Goal: Task Accomplishment & Management: Use online tool/utility

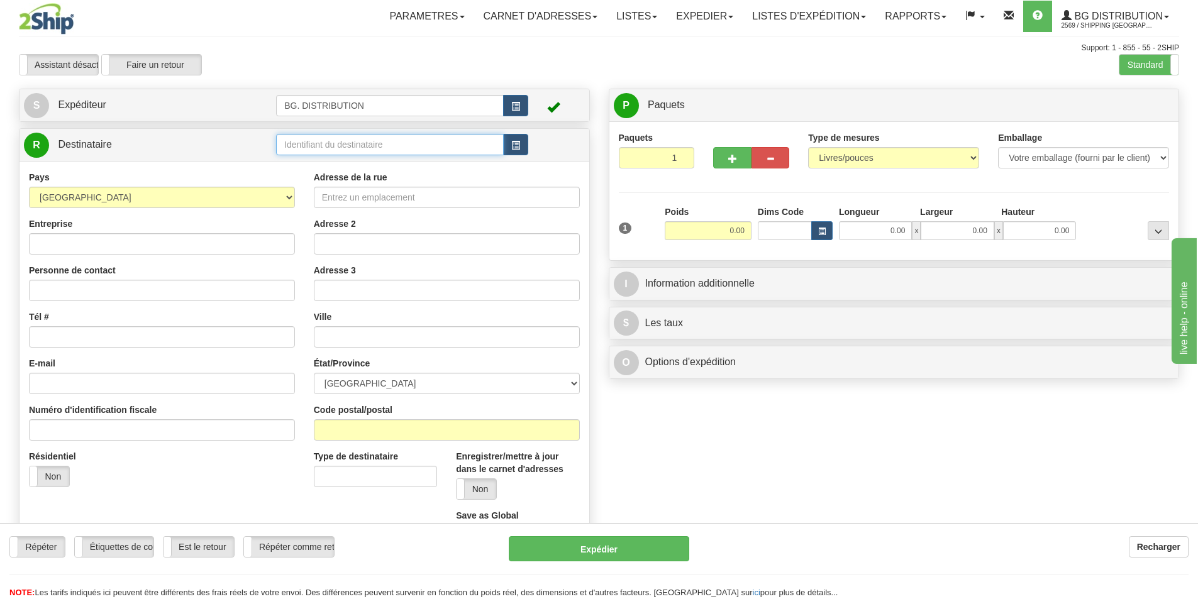
click at [311, 145] on input "text" at bounding box center [390, 144] width 228 height 21
type input "20126"
click button "Supprimer" at bounding box center [0, 0] width 0 height 0
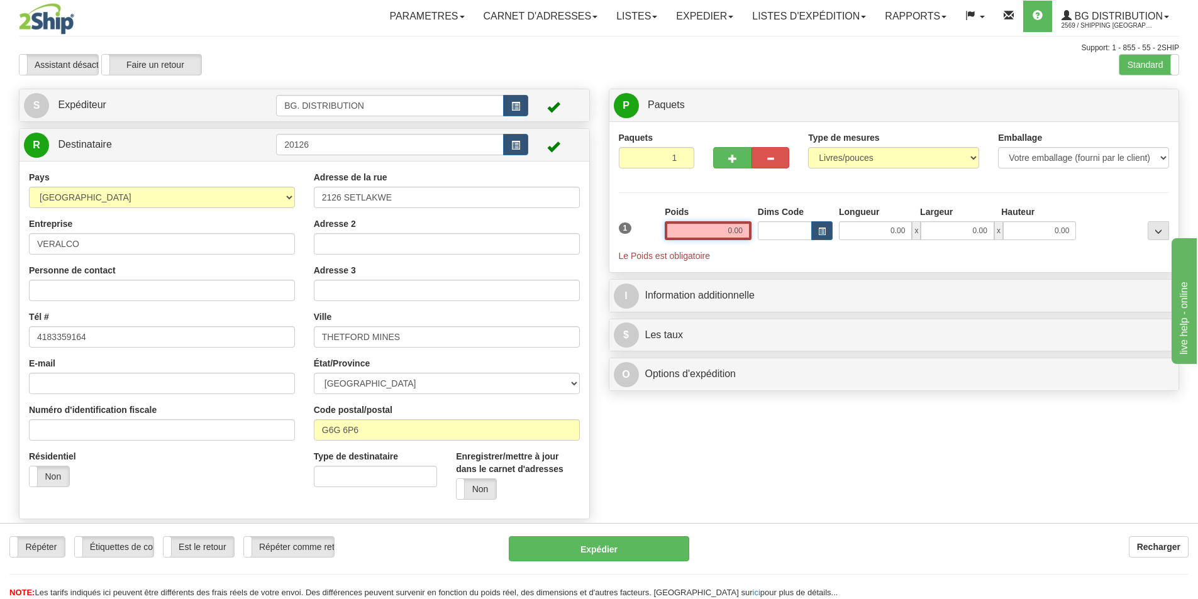
drag, startPoint x: 715, startPoint y: 231, endPoint x: 799, endPoint y: 230, distance: 84.3
click at [799, 230] on div "1 Poids 0.00 Dims Code 0.00" at bounding box center [894, 234] width 557 height 57
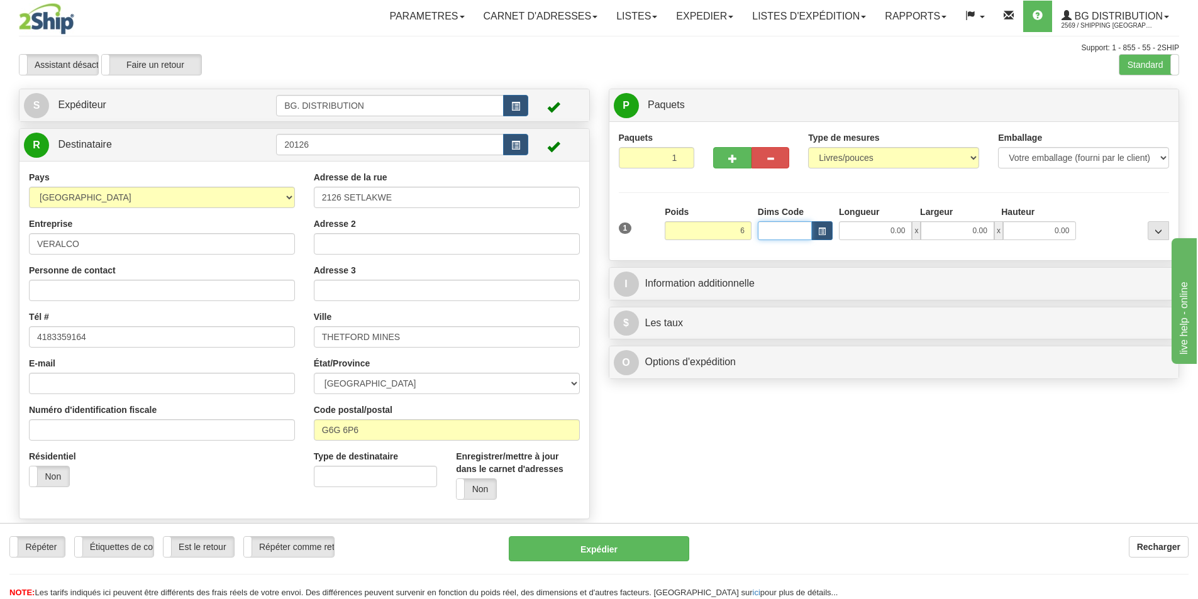
type input "6.00"
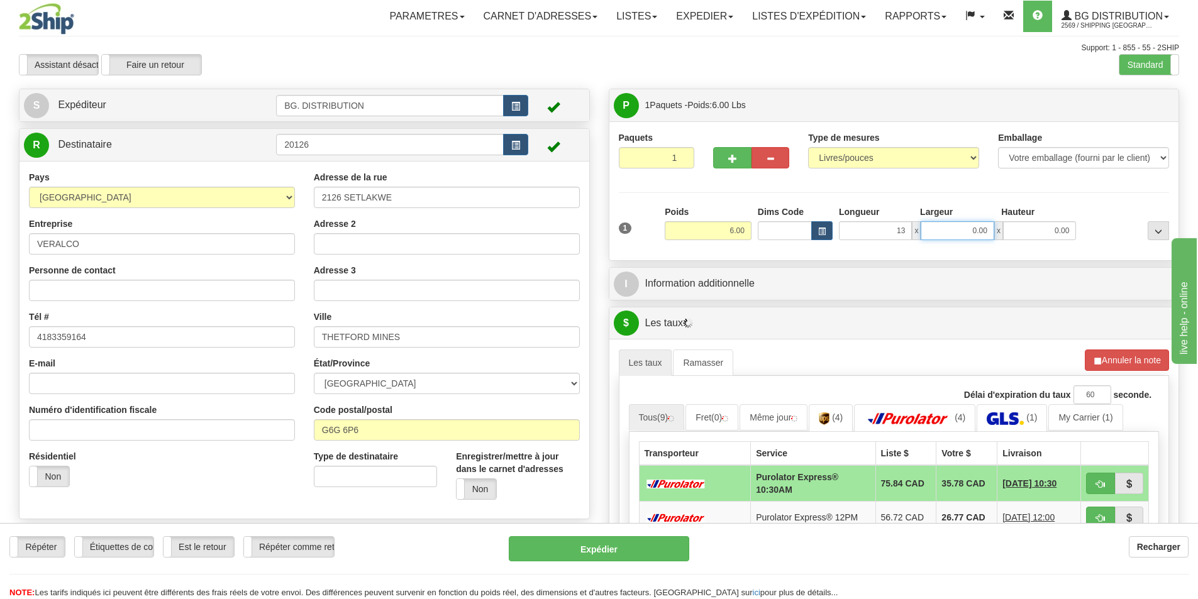
type input "13.00"
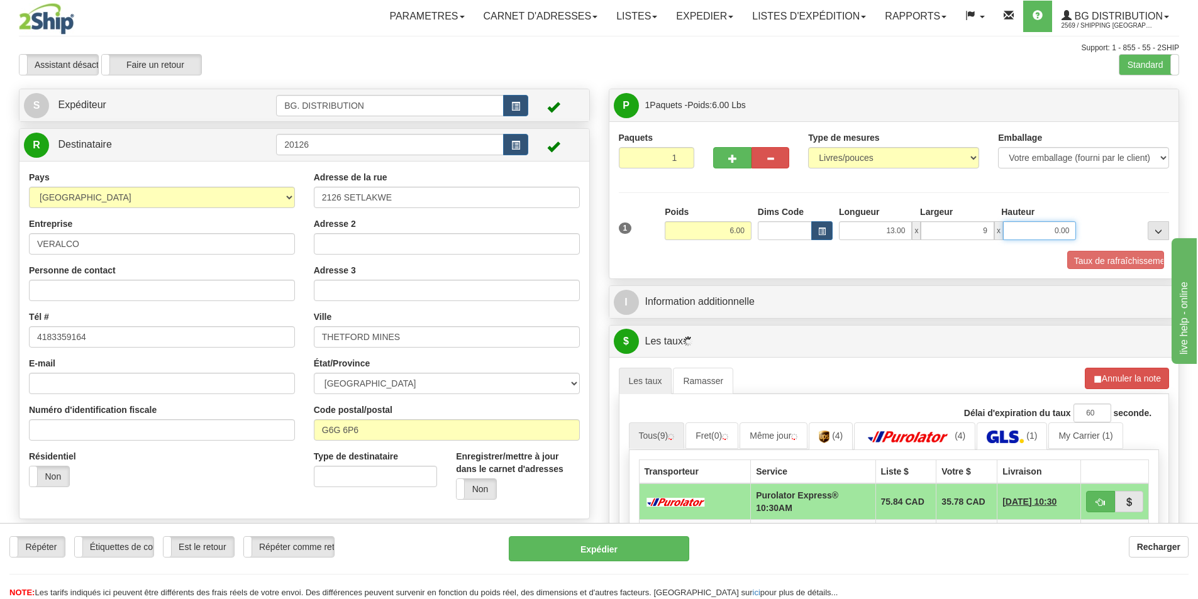
type input "9.00"
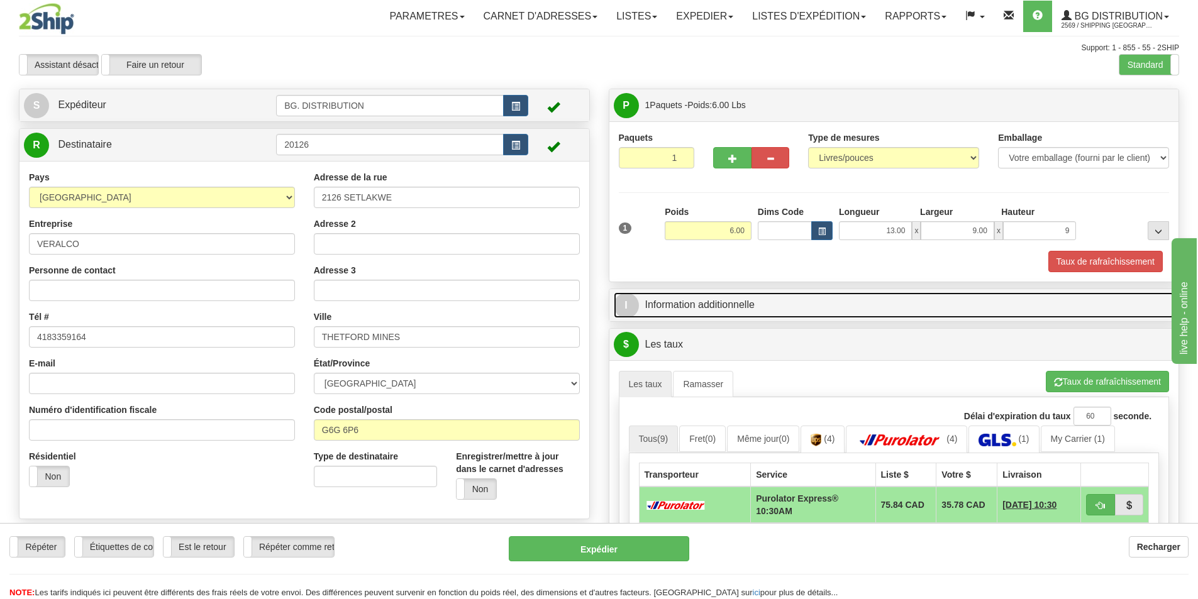
type input "9.00"
click at [660, 300] on link "I Information additionnelle" at bounding box center [894, 305] width 561 height 26
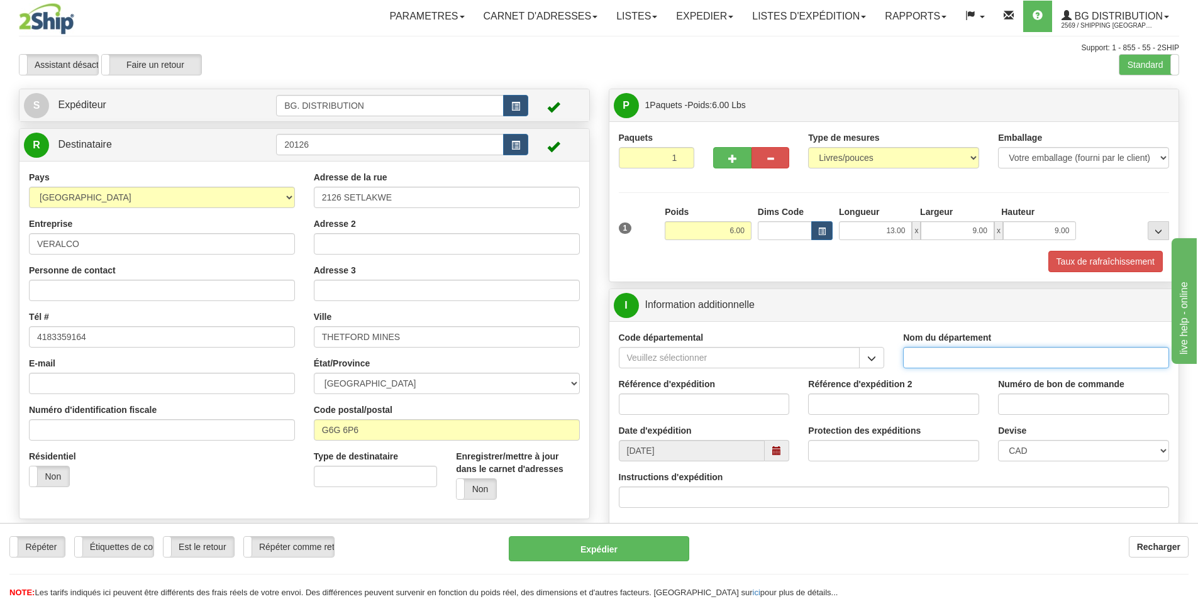
click at [1016, 360] on input "Nom du département" at bounding box center [1036, 357] width 266 height 21
type input "."
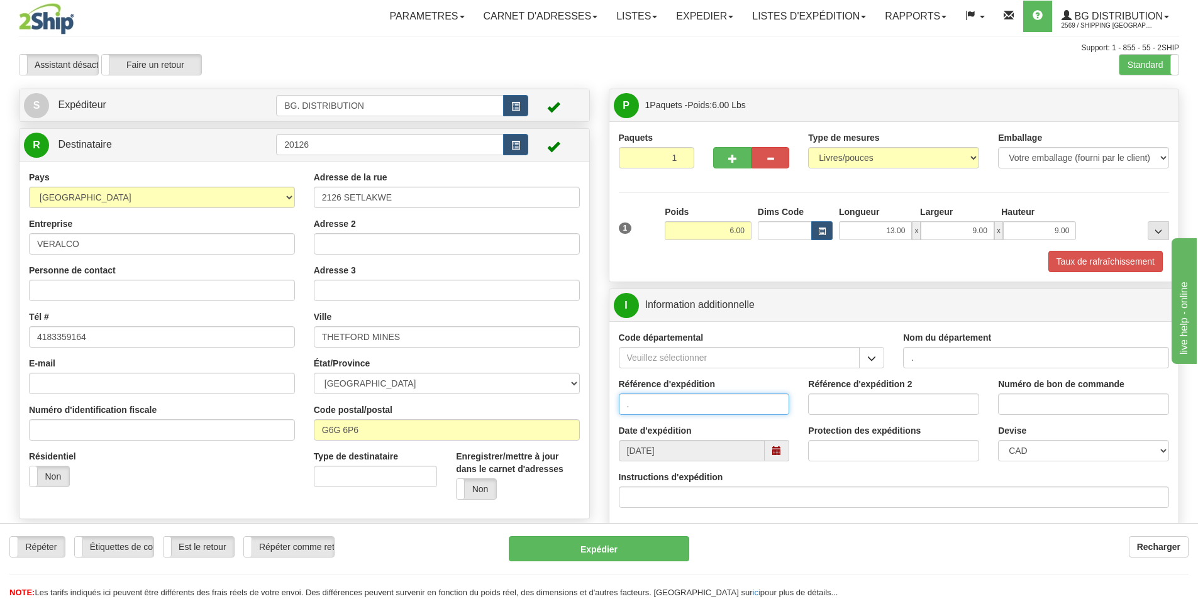
type input "."
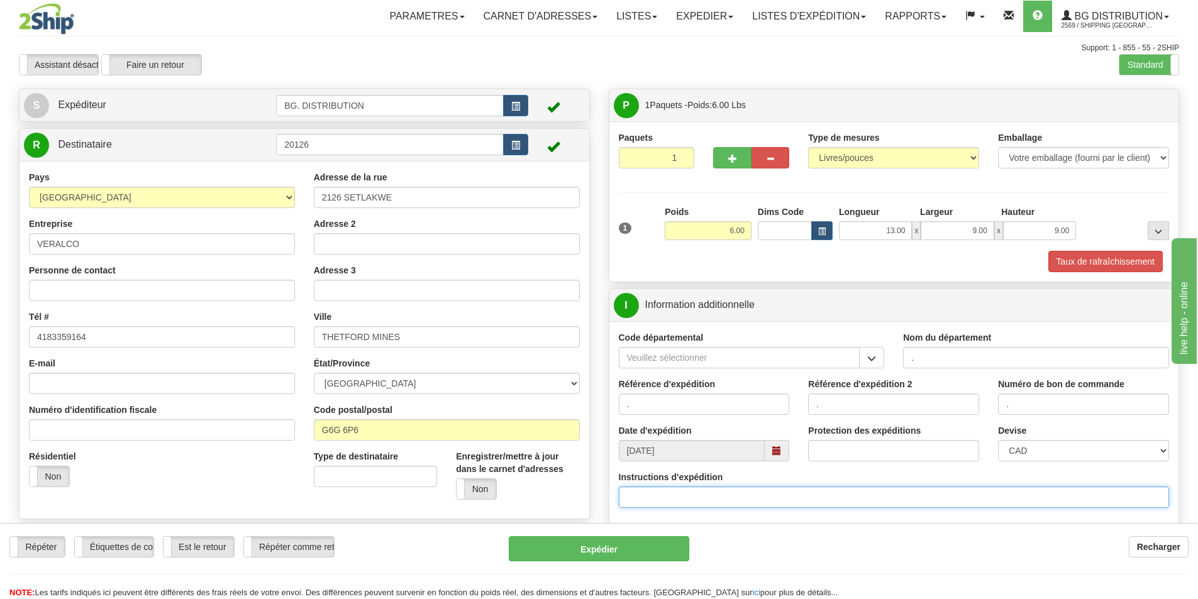
click at [800, 499] on input "Instructions d'expédition" at bounding box center [894, 497] width 551 height 21
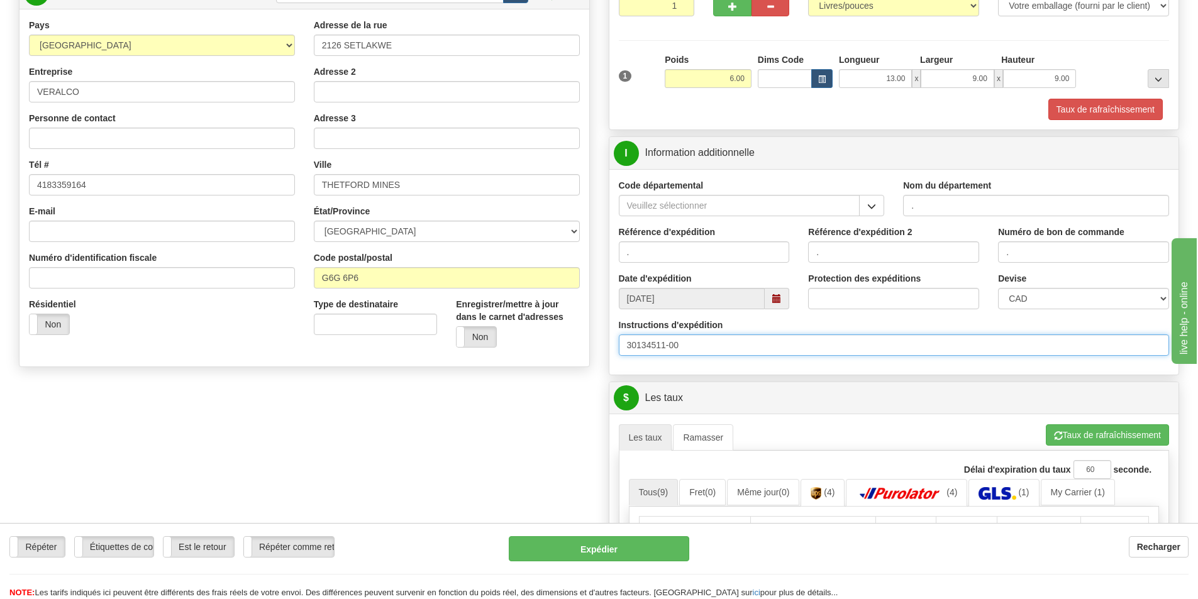
scroll to position [189, 0]
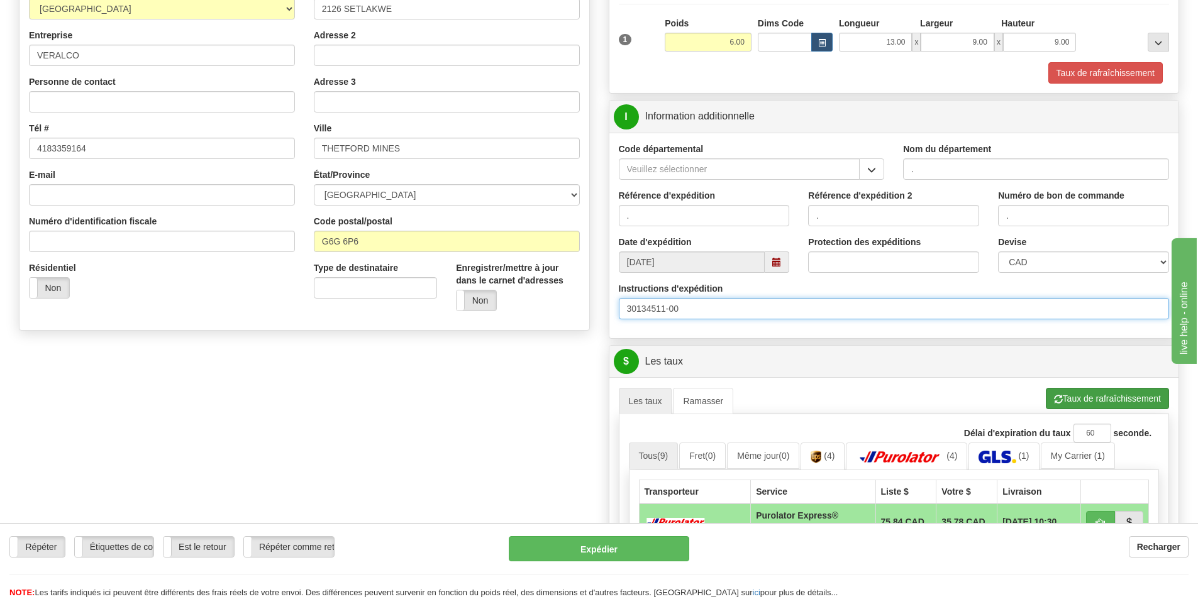
type input "30134511-00"
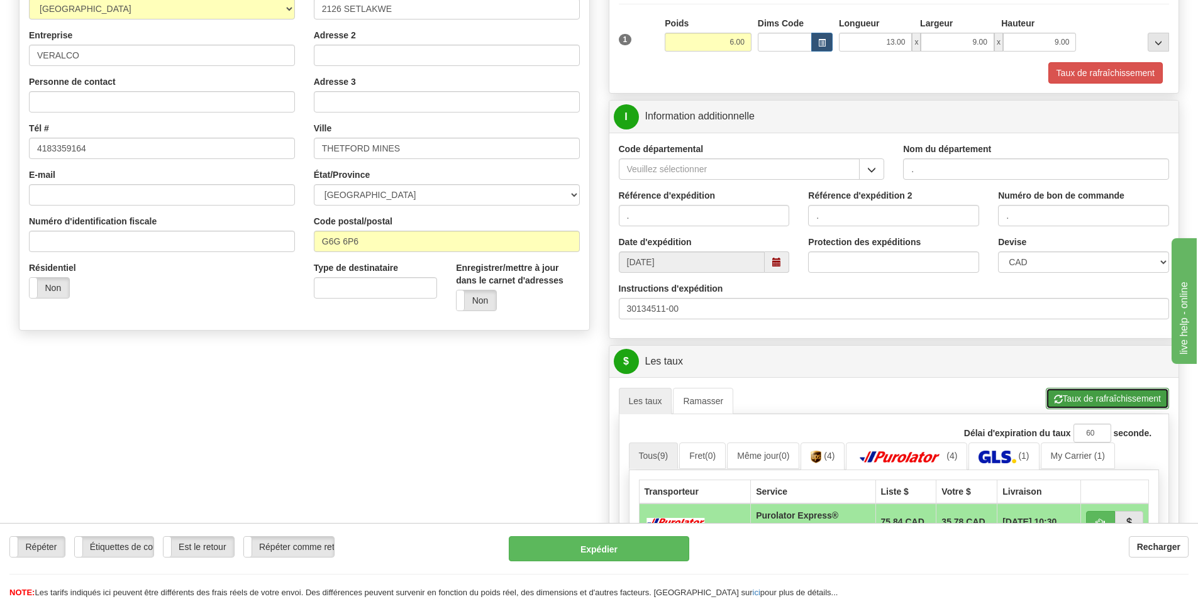
click at [1118, 398] on button "Taux de rafraîchissement" at bounding box center [1107, 398] width 123 height 21
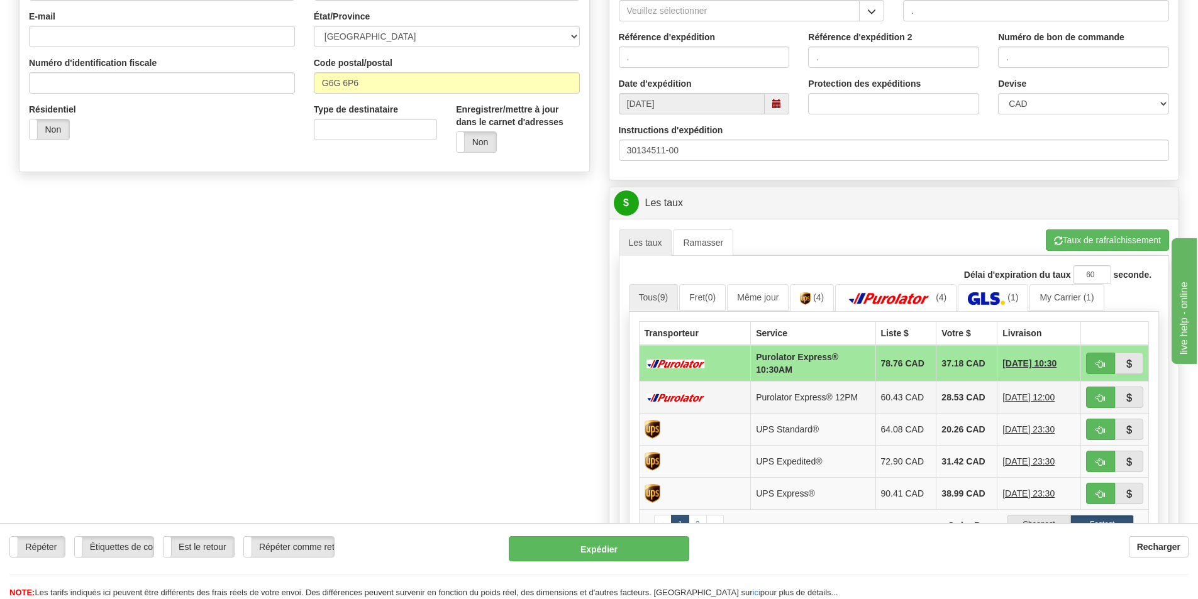
scroll to position [377, 0]
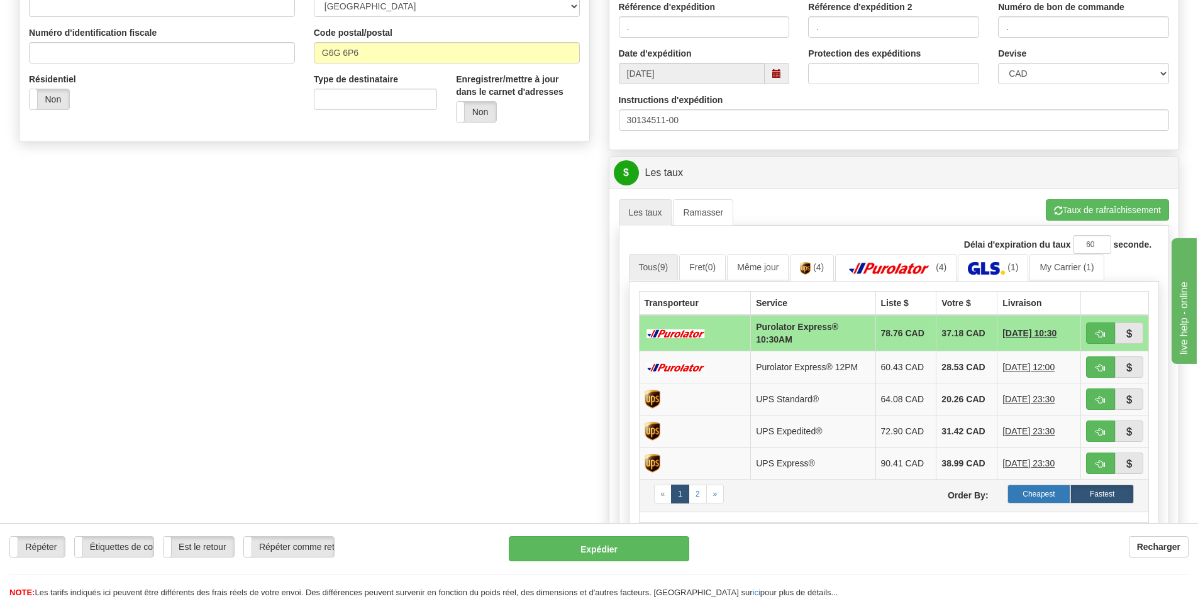
click at [1048, 492] on label "Cheapest" at bounding box center [1039, 494] width 64 height 19
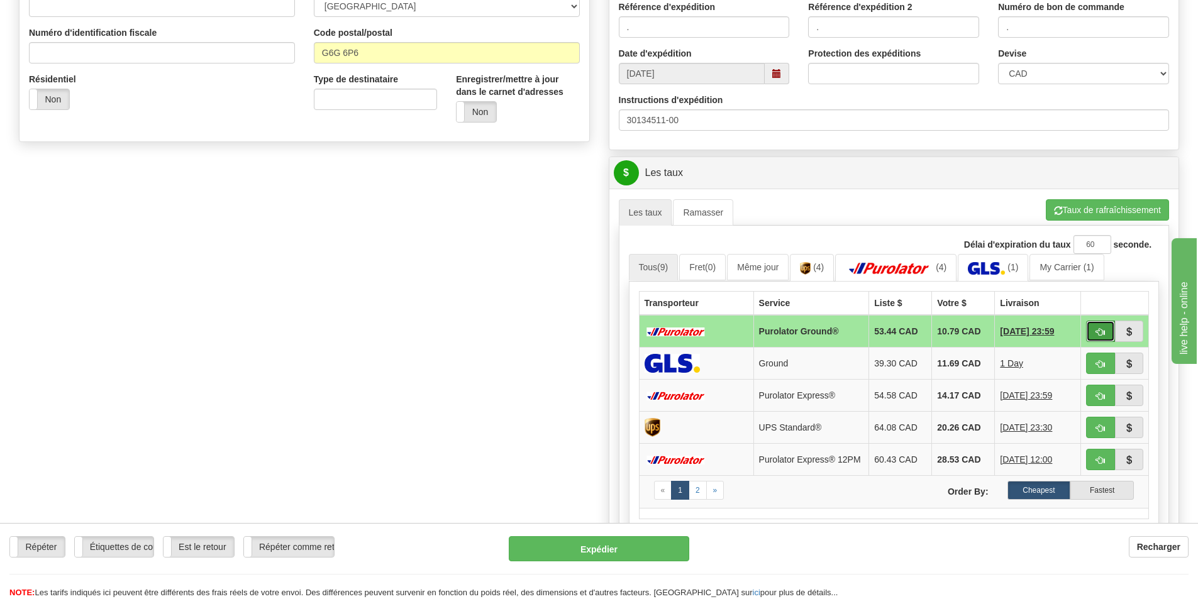
click at [1099, 338] on button "button" at bounding box center [1100, 331] width 29 height 21
type input "260"
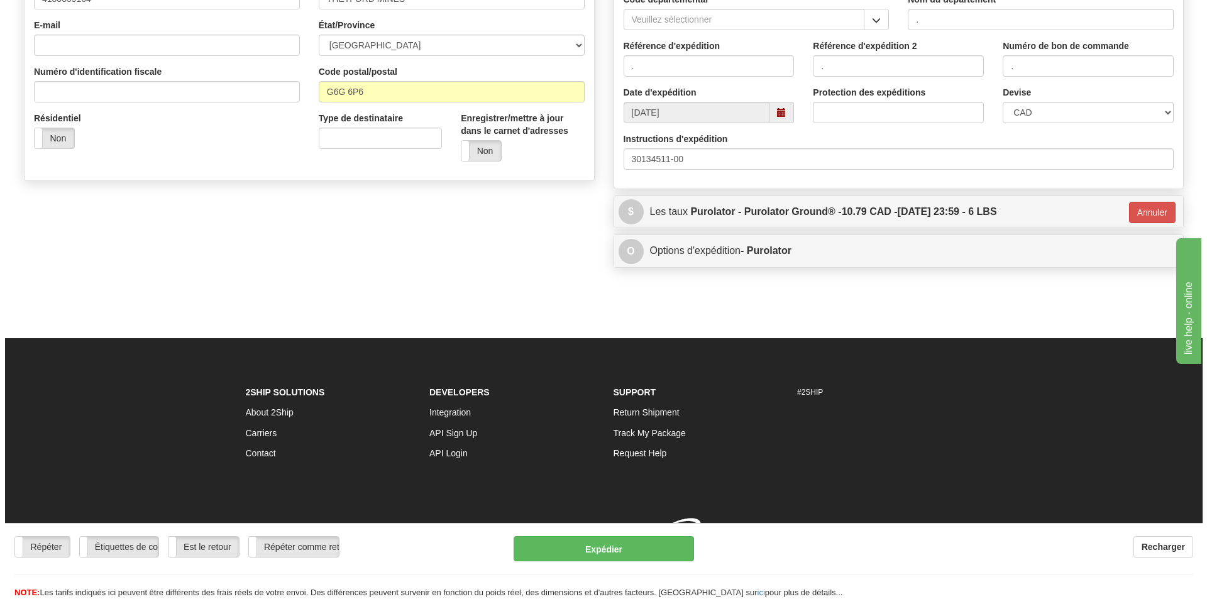
scroll to position [357, 0]
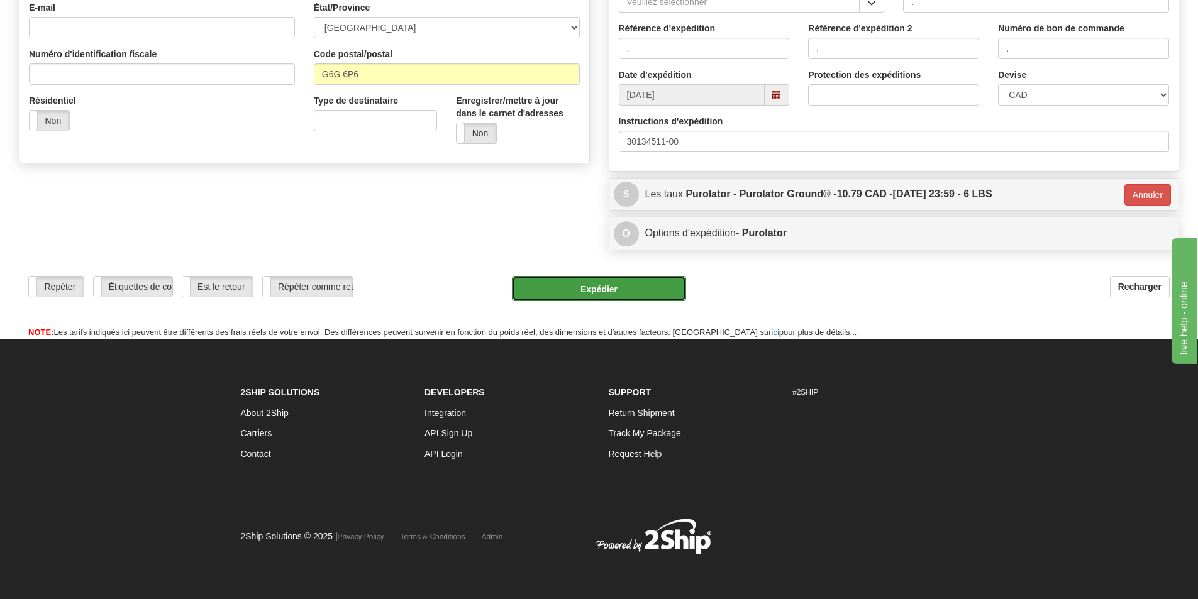
click at [641, 296] on button "Expédier" at bounding box center [599, 288] width 174 height 25
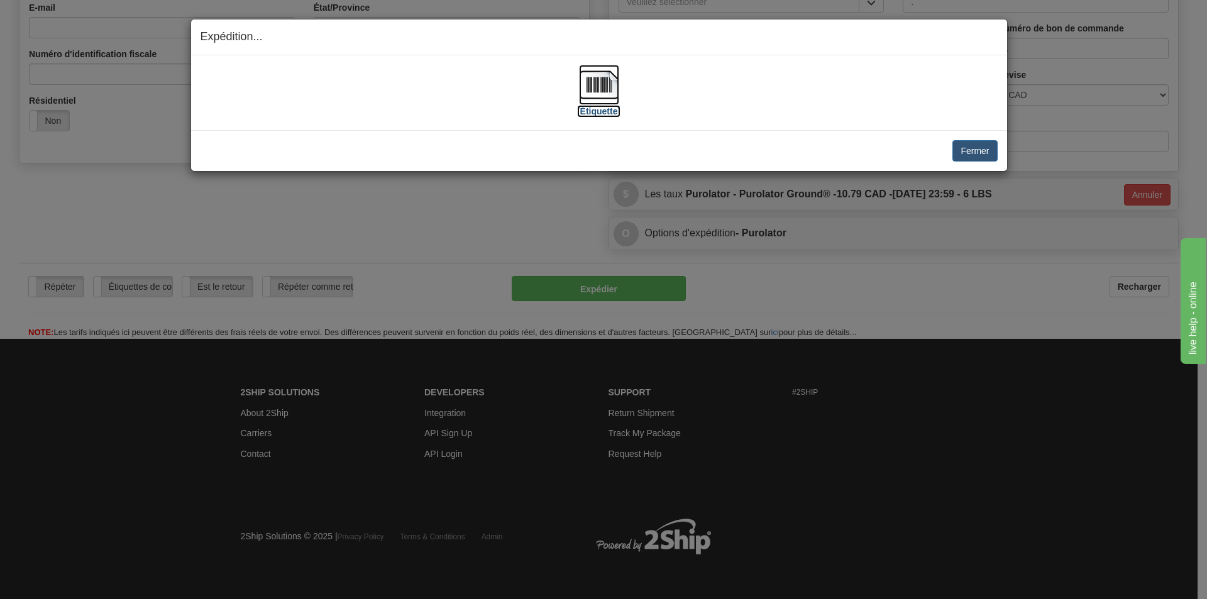
click at [596, 90] on img at bounding box center [599, 85] width 40 height 40
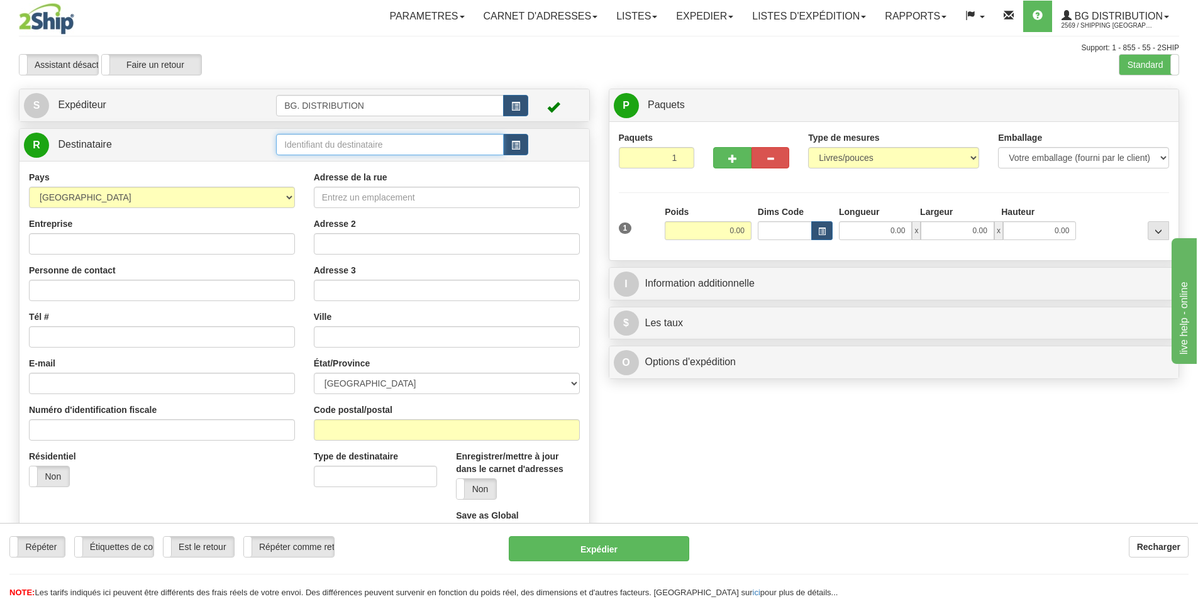
click at [340, 139] on input "text" at bounding box center [390, 144] width 228 height 21
click at [345, 140] on input "text" at bounding box center [390, 144] width 228 height 21
type input "20044"
click button "Supprimer" at bounding box center [0, 0] width 0 height 0
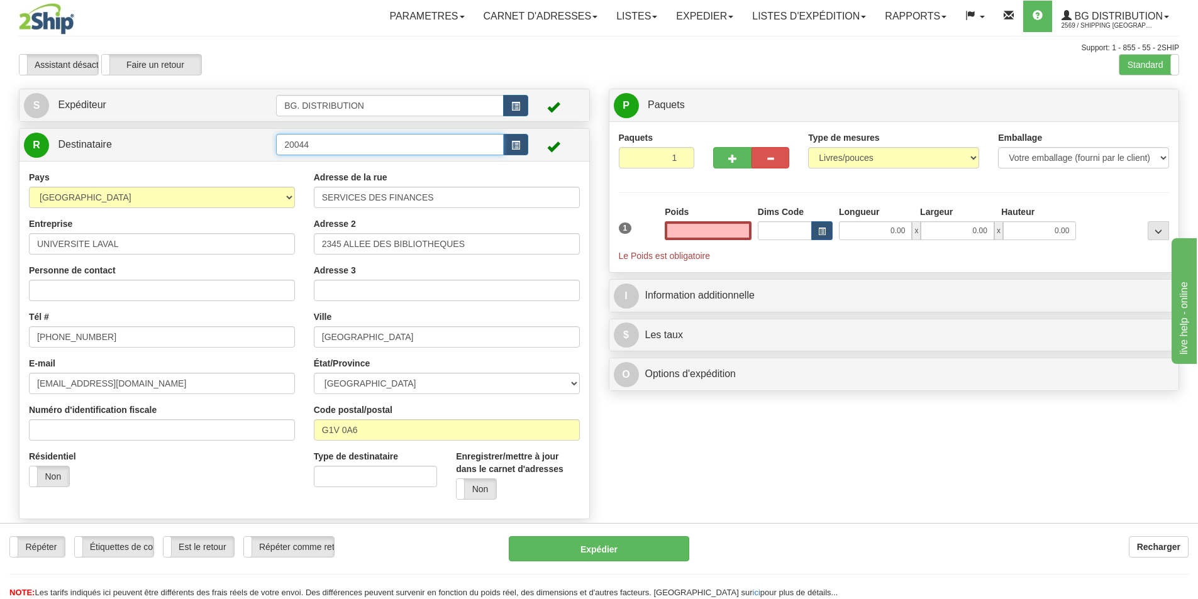
type input "0.00"
click at [347, 147] on input "20044" at bounding box center [390, 144] width 228 height 21
type input "20044."
click button "Supprimer" at bounding box center [0, 0] width 0 height 0
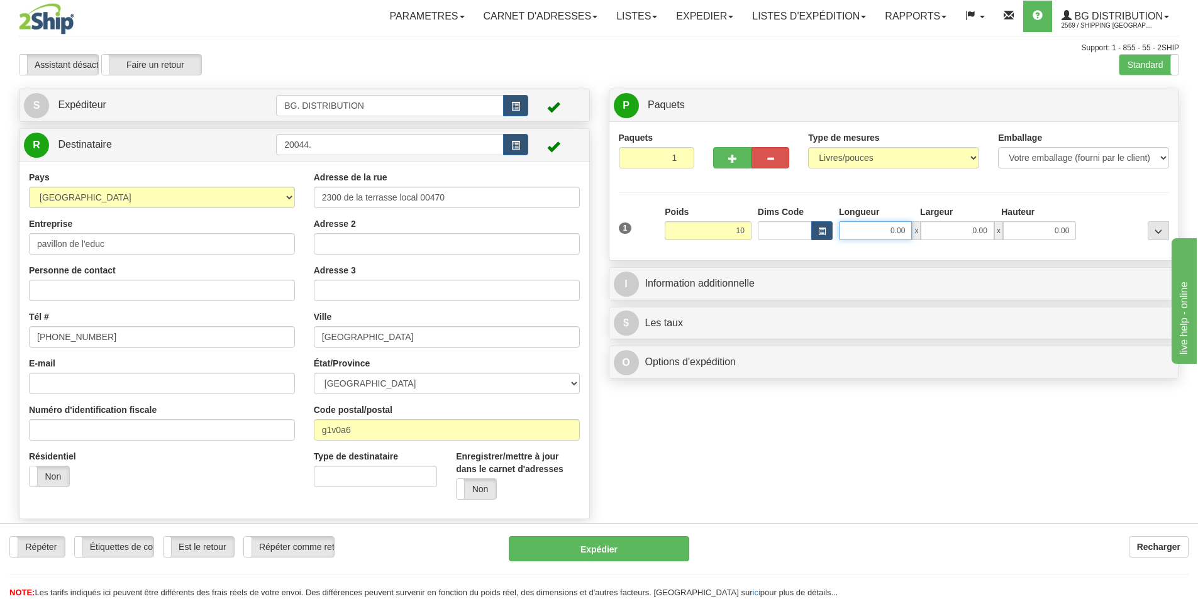
type input "10.00"
click at [873, 230] on input "0.00" at bounding box center [875, 230] width 73 height 19
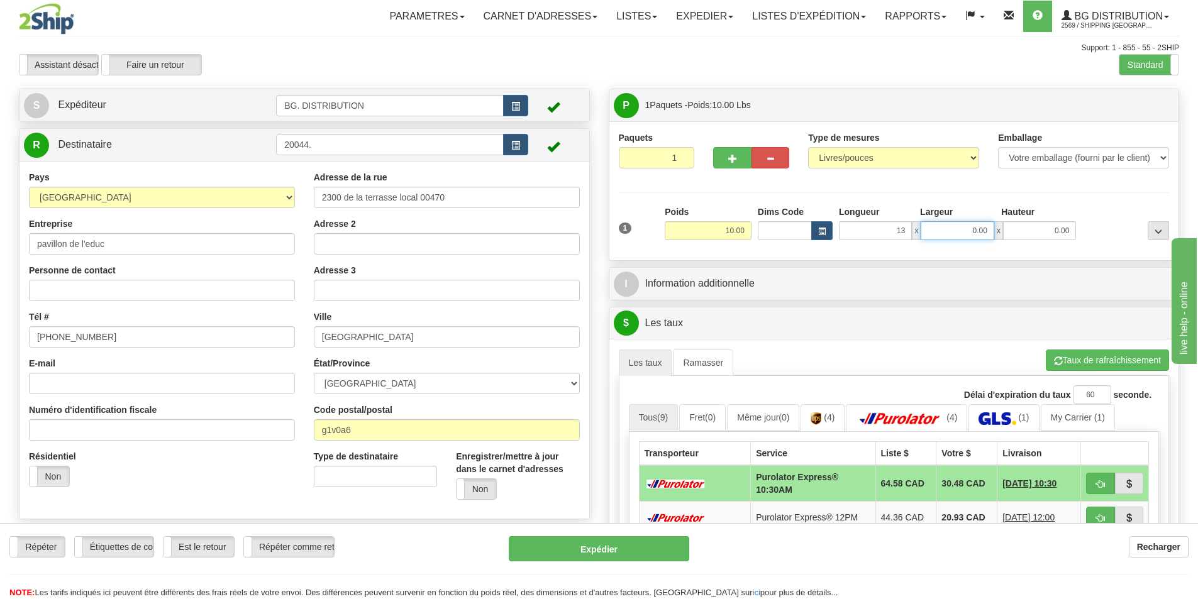
type input "13.00"
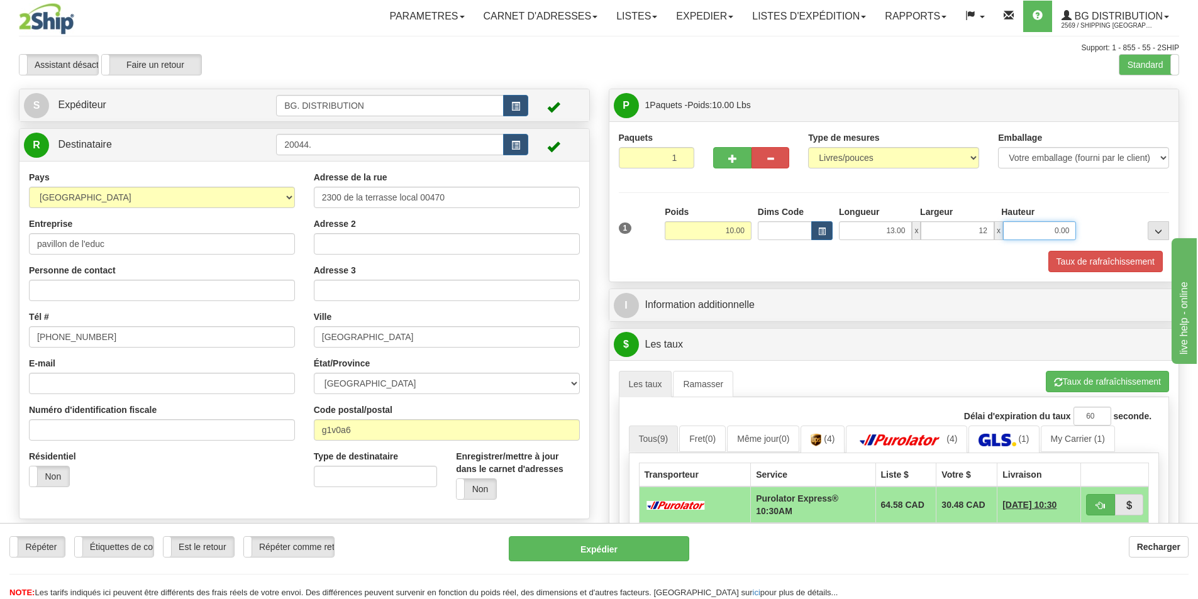
type input "12.00"
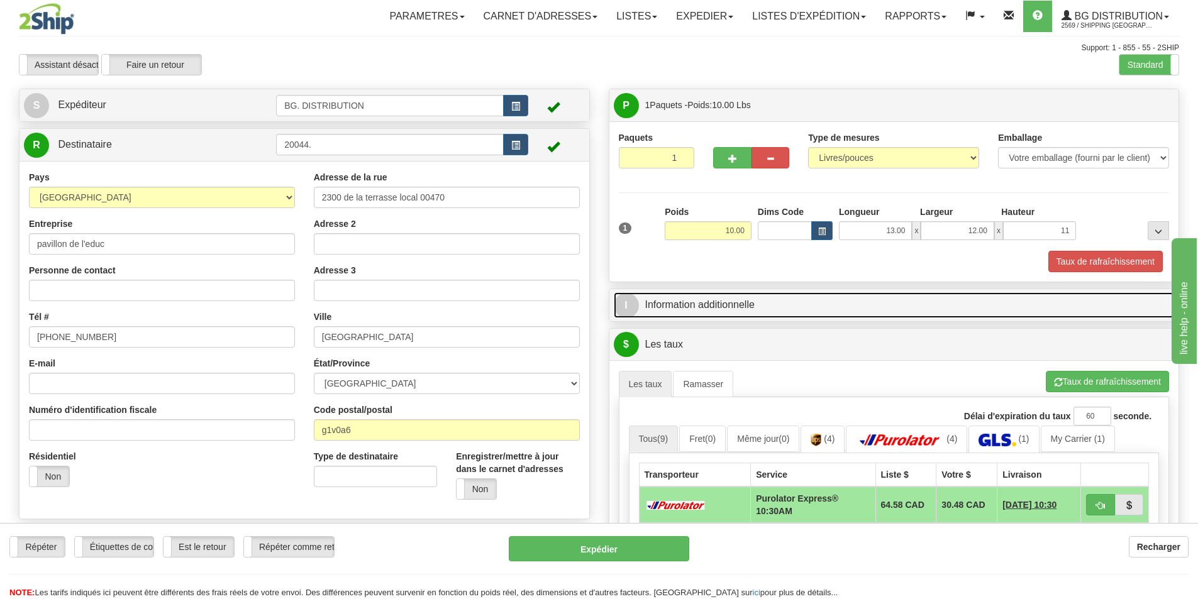
type input "11.00"
click at [765, 311] on link "I Information additionnelle" at bounding box center [894, 305] width 561 height 26
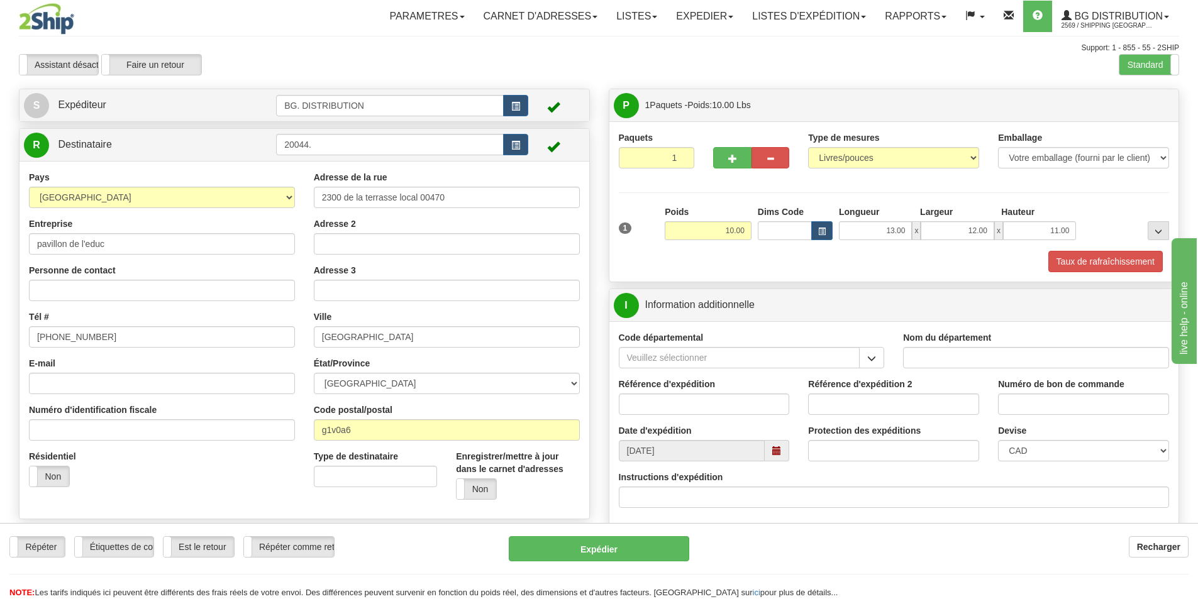
click at [923, 350] on input "Nom du département" at bounding box center [1036, 357] width 266 height 21
type input "."
type input ".."
type input "."
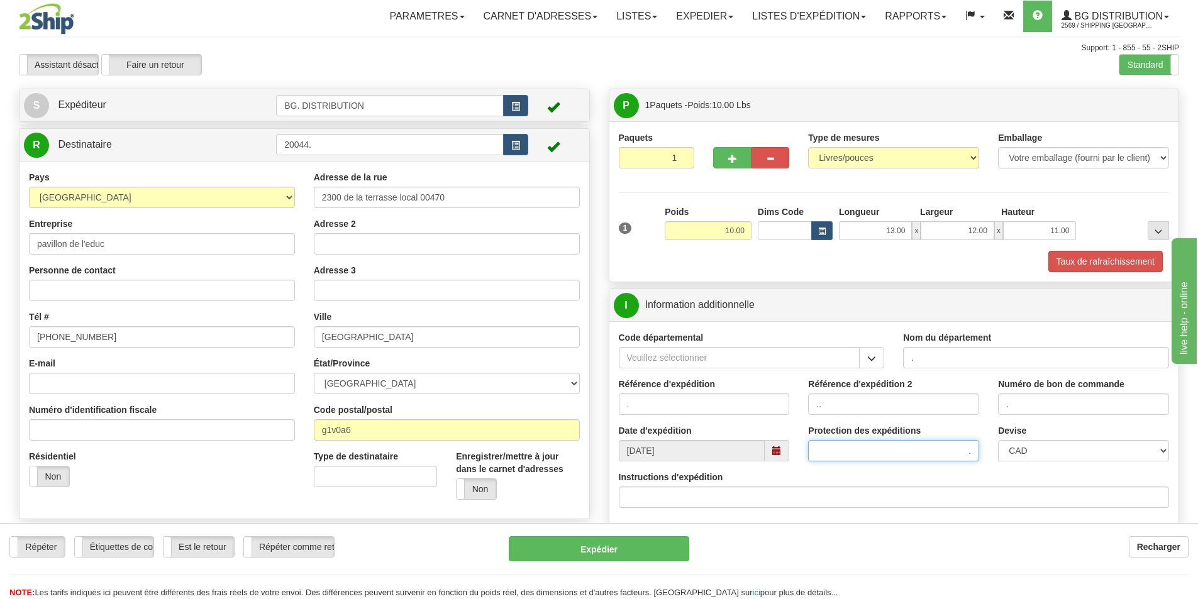
type input "."
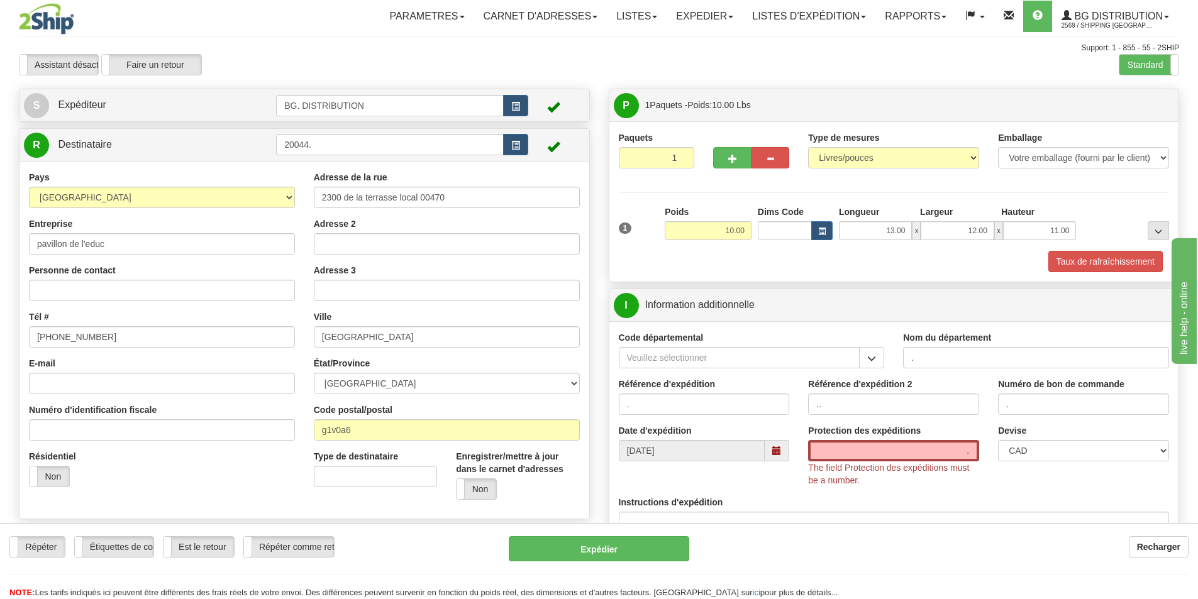
click at [752, 511] on div "Instructions d'expédition" at bounding box center [894, 514] width 551 height 37
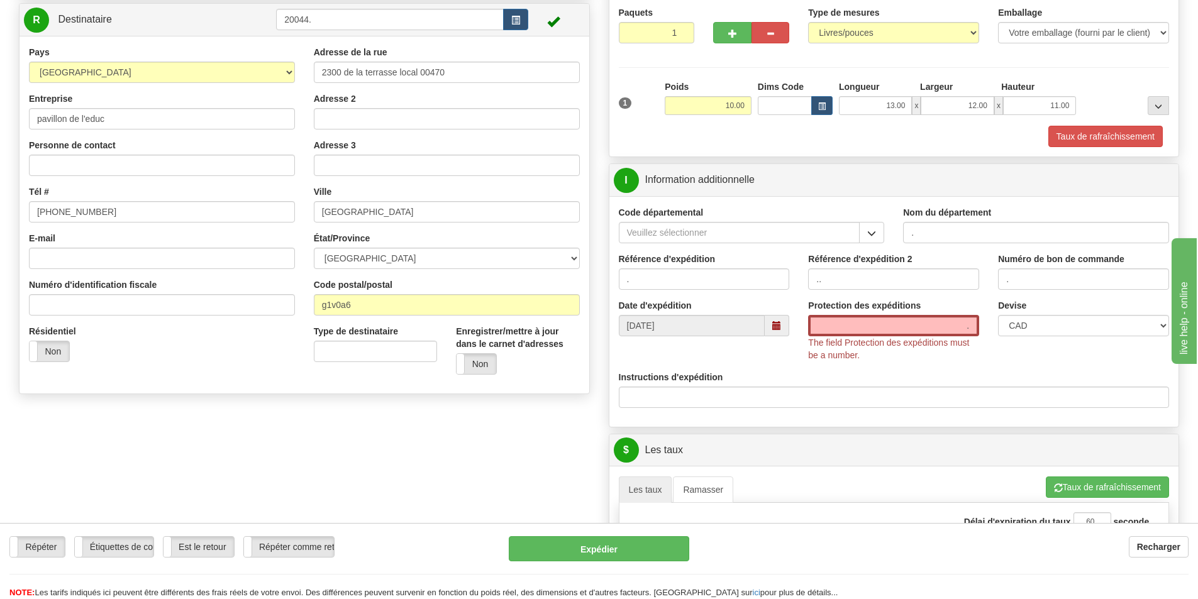
scroll to position [126, 0]
click at [699, 400] on input "Instructions d'expédition" at bounding box center [894, 396] width 551 height 21
click at [669, 398] on input "30134478--30134250-00" at bounding box center [894, 396] width 551 height 21
click at [670, 397] on input "30134478-30134250-00" at bounding box center [894, 396] width 551 height 21
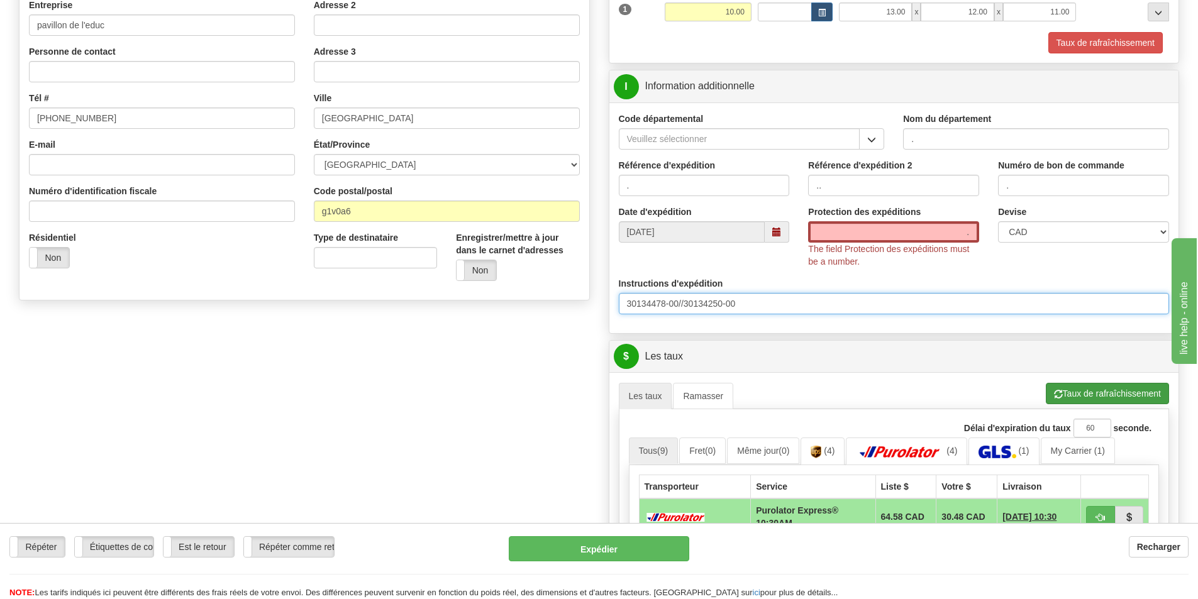
scroll to position [252, 0]
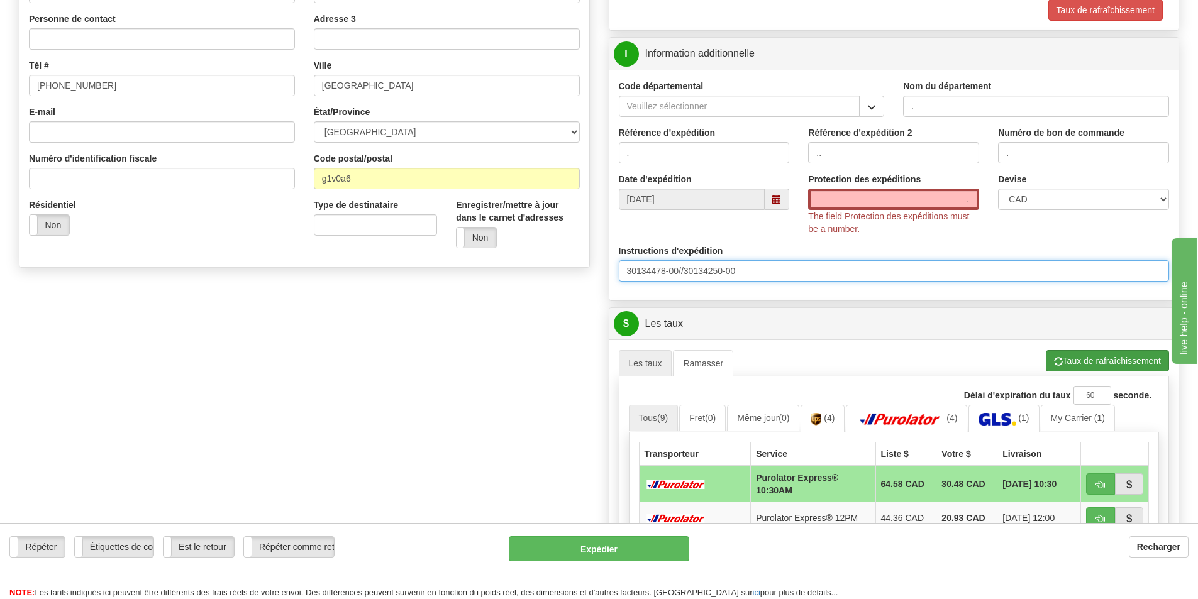
type input "30134478-00//30134250-00"
click at [1102, 353] on button "Taux de rafraîchissement" at bounding box center [1107, 360] width 123 height 21
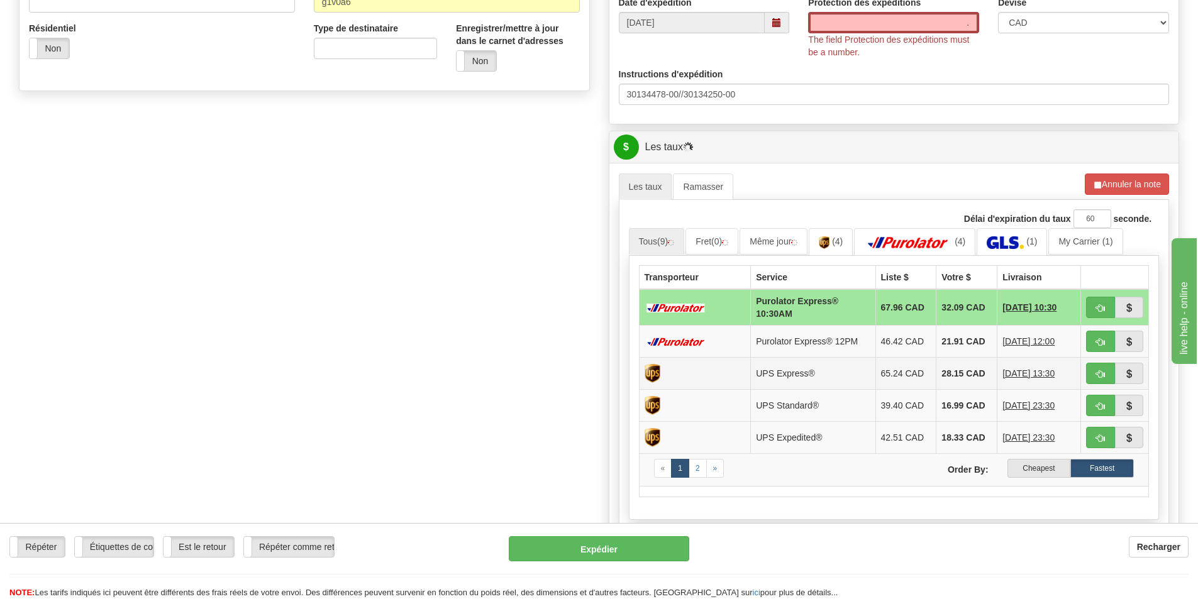
scroll to position [440, 0]
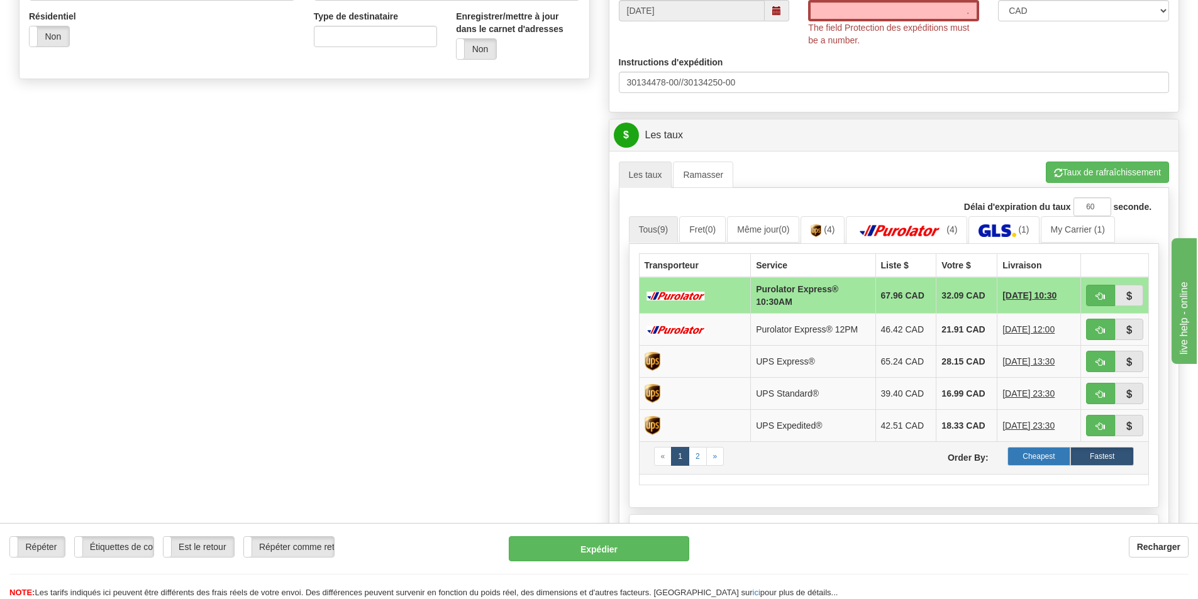
click at [1040, 456] on label "Cheapest" at bounding box center [1039, 456] width 64 height 19
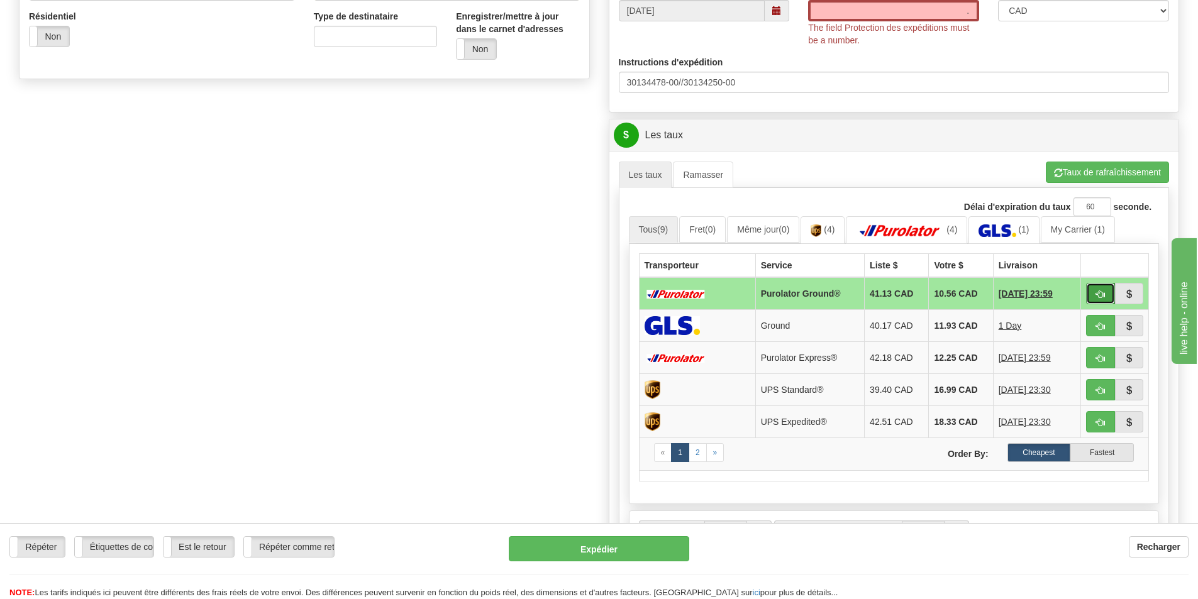
click at [1109, 295] on button "button" at bounding box center [1100, 293] width 29 height 21
type input "260"
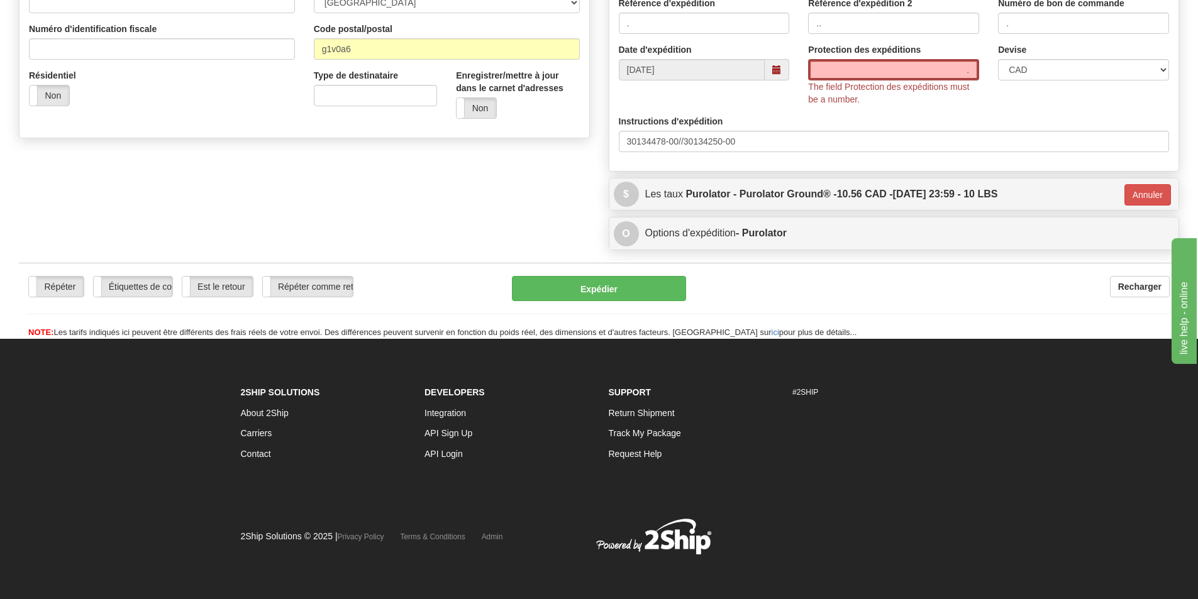
scroll to position [382, 0]
click at [1152, 189] on button "Annuler" at bounding box center [1147, 194] width 47 height 21
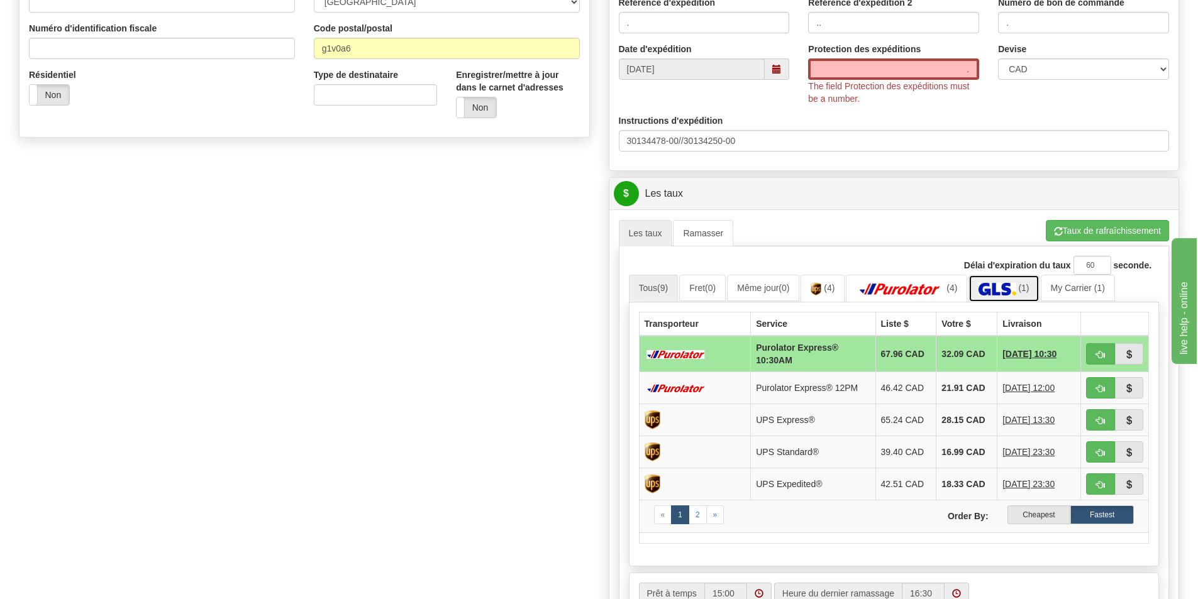
click at [1016, 288] on img at bounding box center [997, 289] width 37 height 13
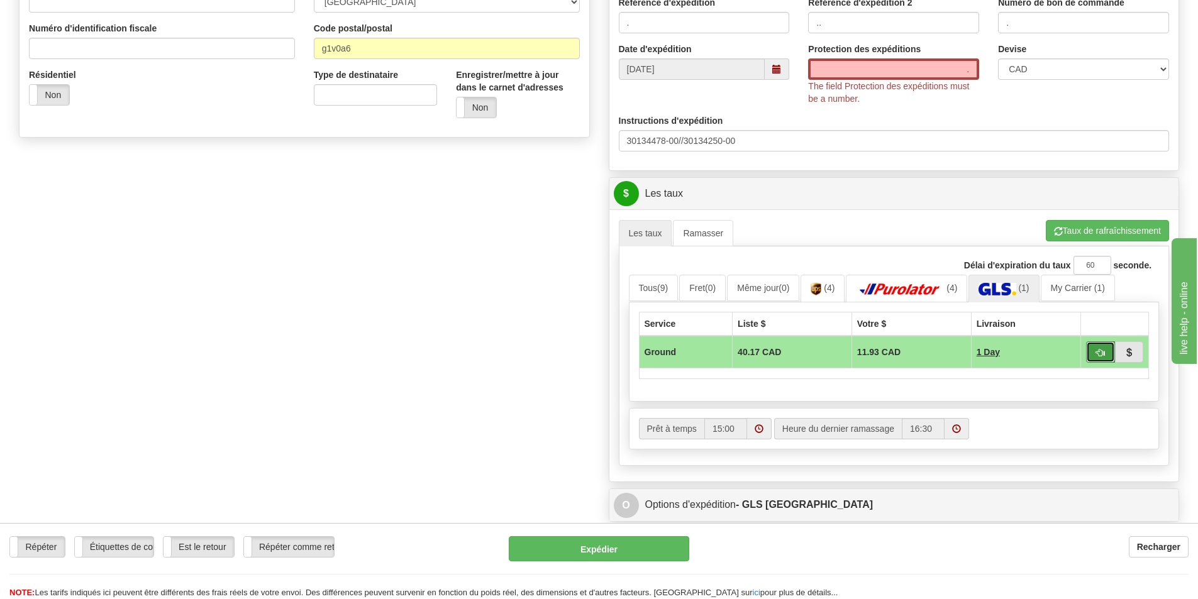
click at [1100, 346] on button "button" at bounding box center [1100, 351] width 29 height 21
type input "1"
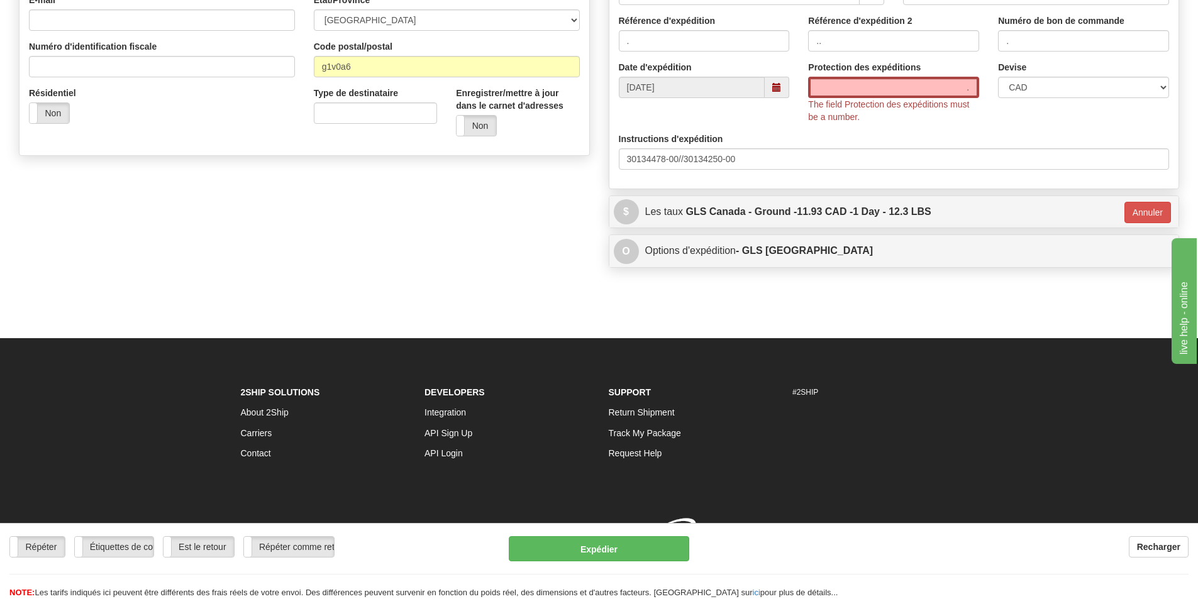
scroll to position [378, 0]
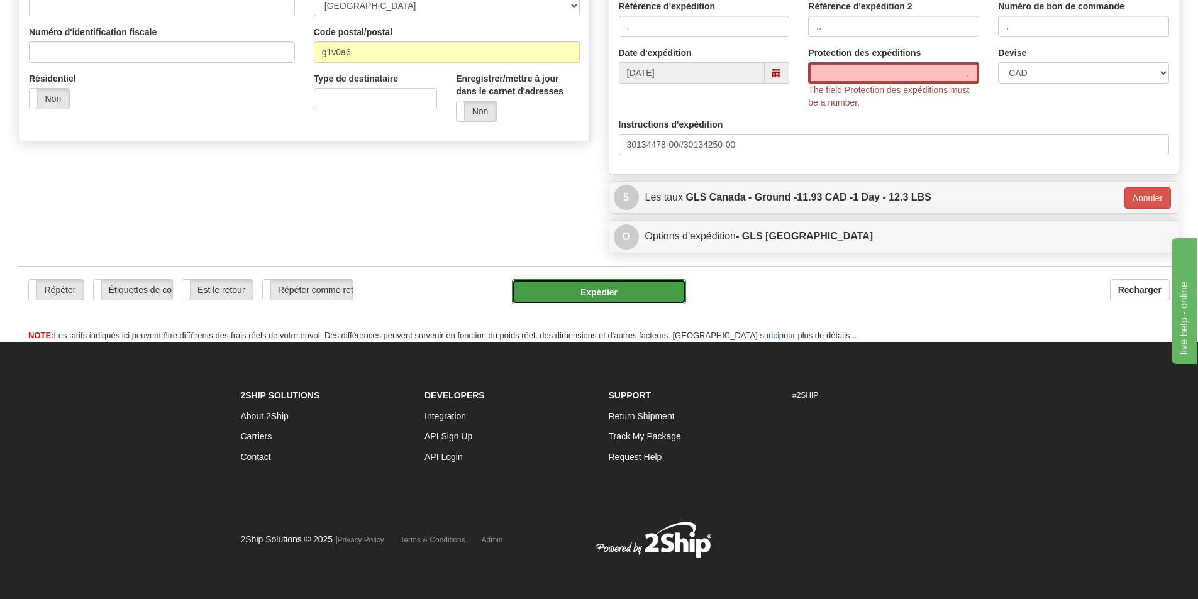
click at [646, 302] on button "Expédier" at bounding box center [599, 291] width 174 height 25
click at [550, 287] on button "Expédier" at bounding box center [599, 291] width 174 height 25
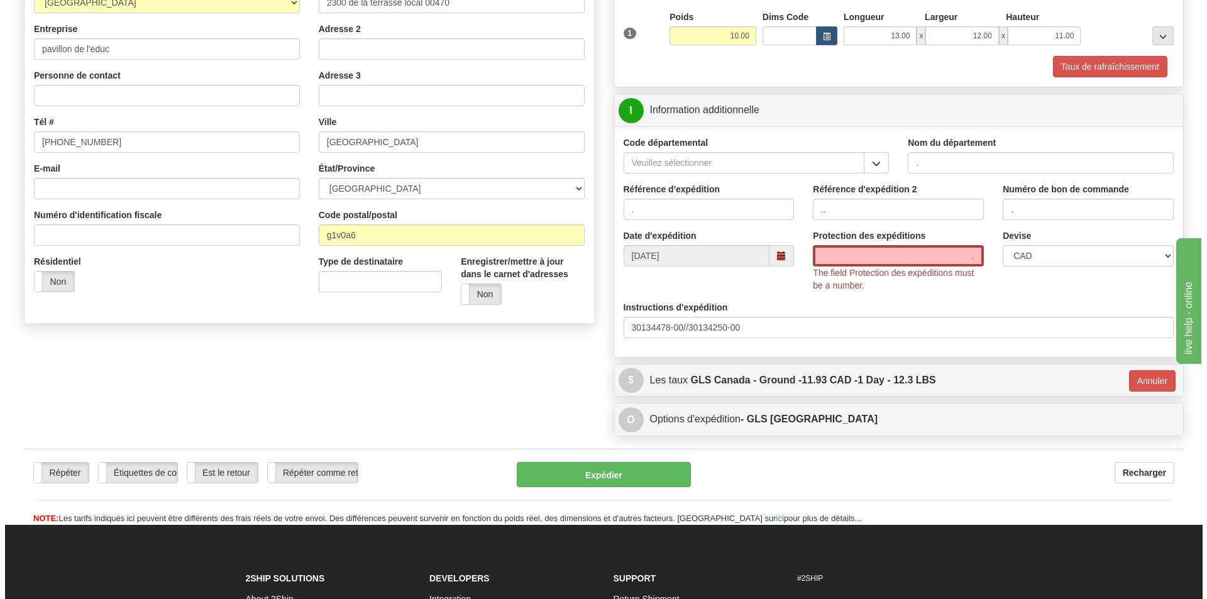
scroll to position [189, 0]
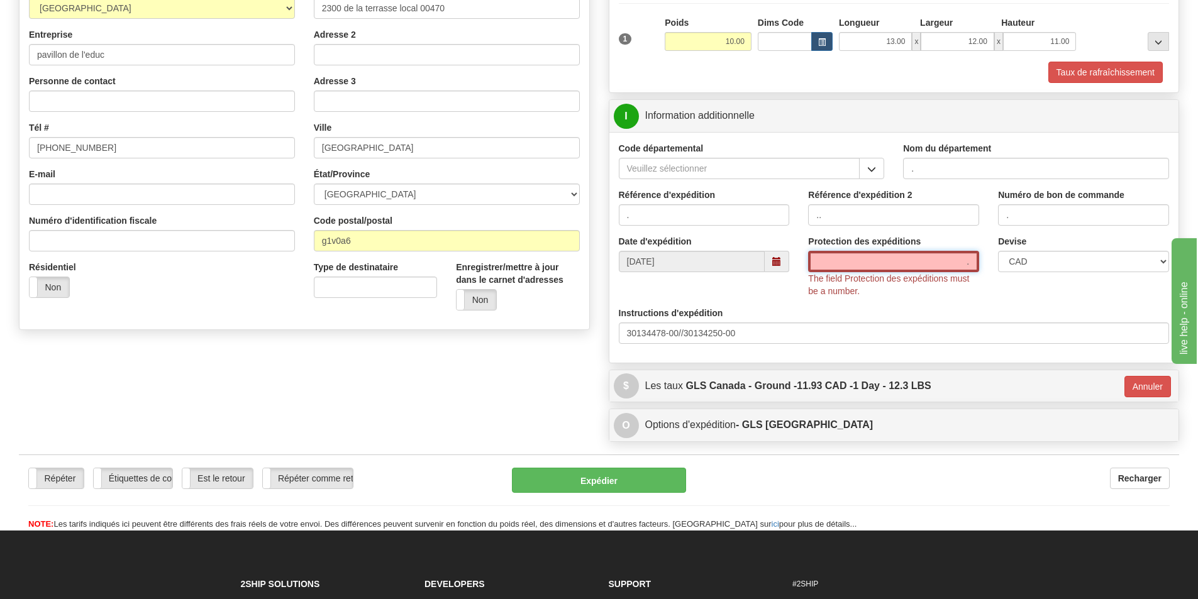
click at [859, 255] on input "." at bounding box center [893, 261] width 171 height 21
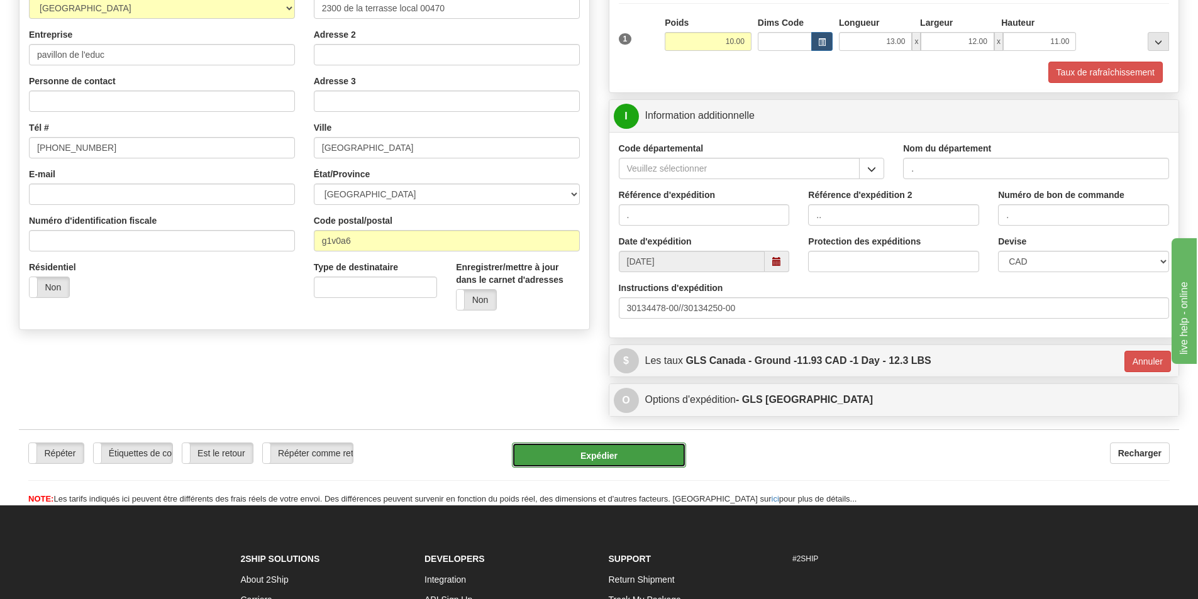
click at [611, 456] on button "Expédier" at bounding box center [599, 455] width 174 height 25
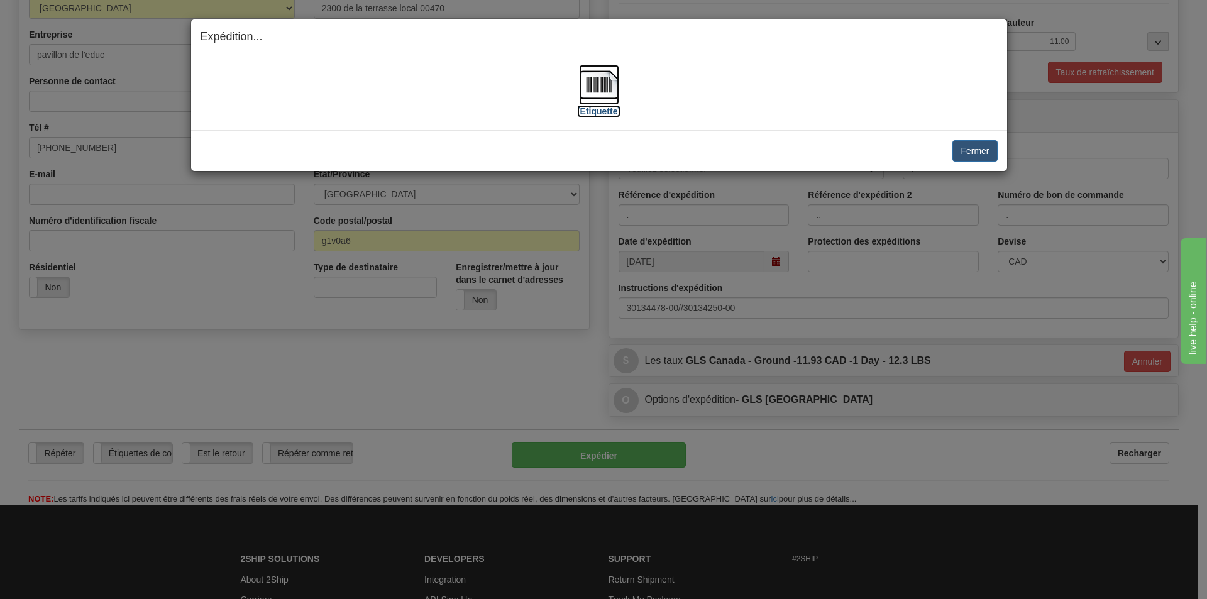
click at [591, 79] on img at bounding box center [599, 85] width 40 height 40
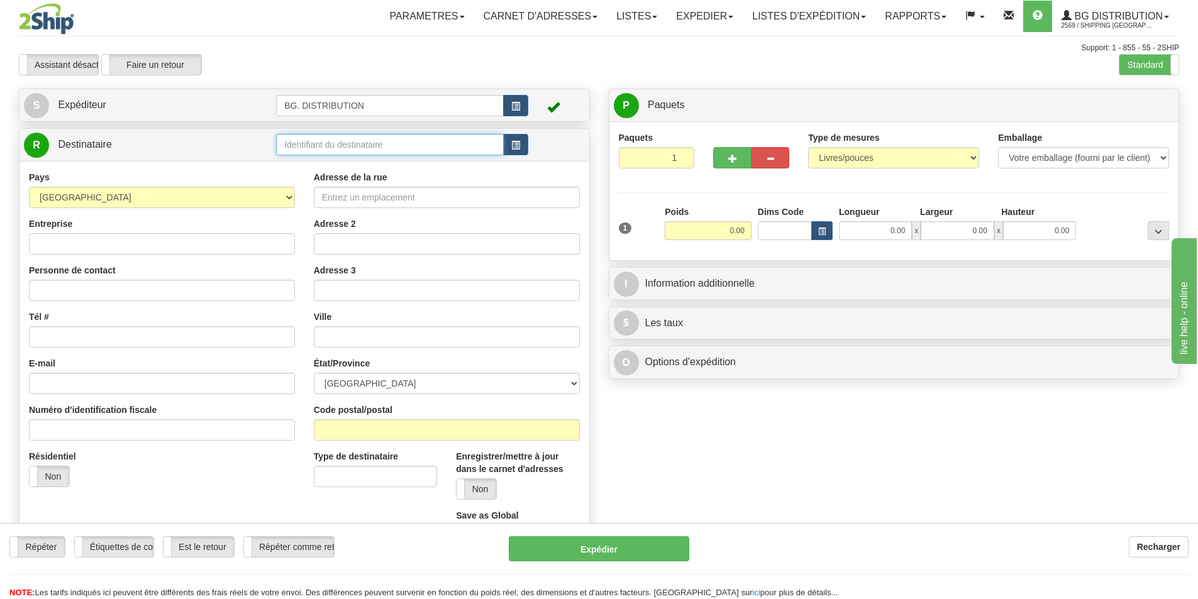
click at [329, 145] on input "text" at bounding box center [390, 144] width 228 height 21
click at [340, 144] on input "text" at bounding box center [390, 144] width 228 height 21
click at [345, 146] on input "text" at bounding box center [390, 144] width 228 height 21
click at [321, 130] on div "R Destinataire" at bounding box center [304, 145] width 570 height 32
click at [333, 145] on input "text" at bounding box center [390, 144] width 228 height 21
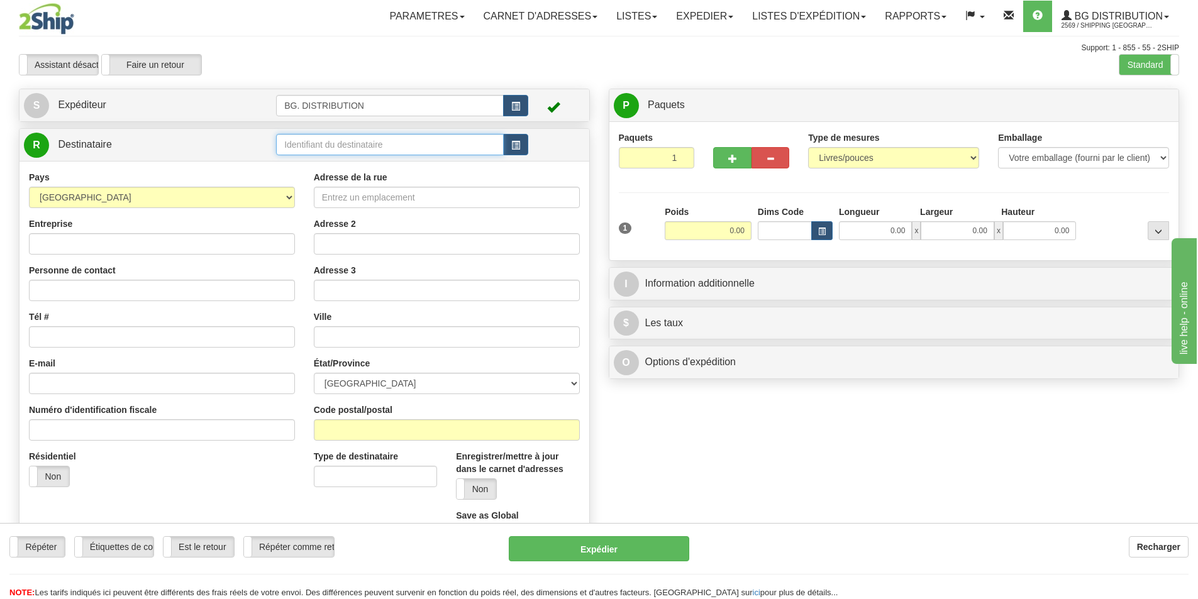
click at [367, 143] on input "text" at bounding box center [390, 144] width 228 height 21
click at [318, 160] on div "20066" at bounding box center [388, 164] width 216 height 14
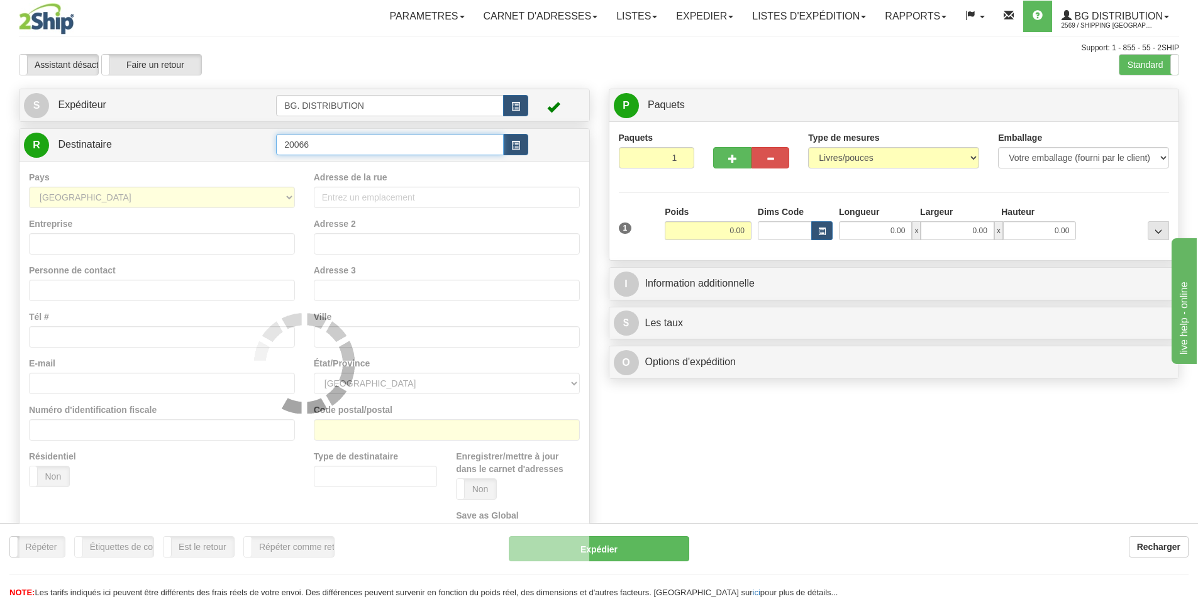
type input "20066"
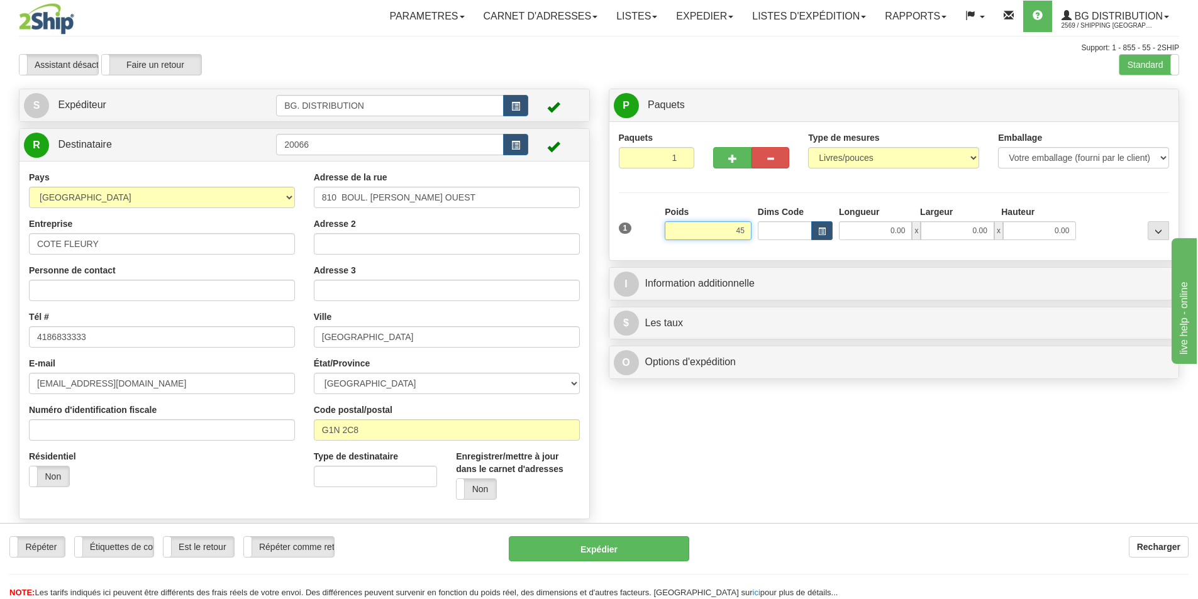
type input "4"
type input "50.00"
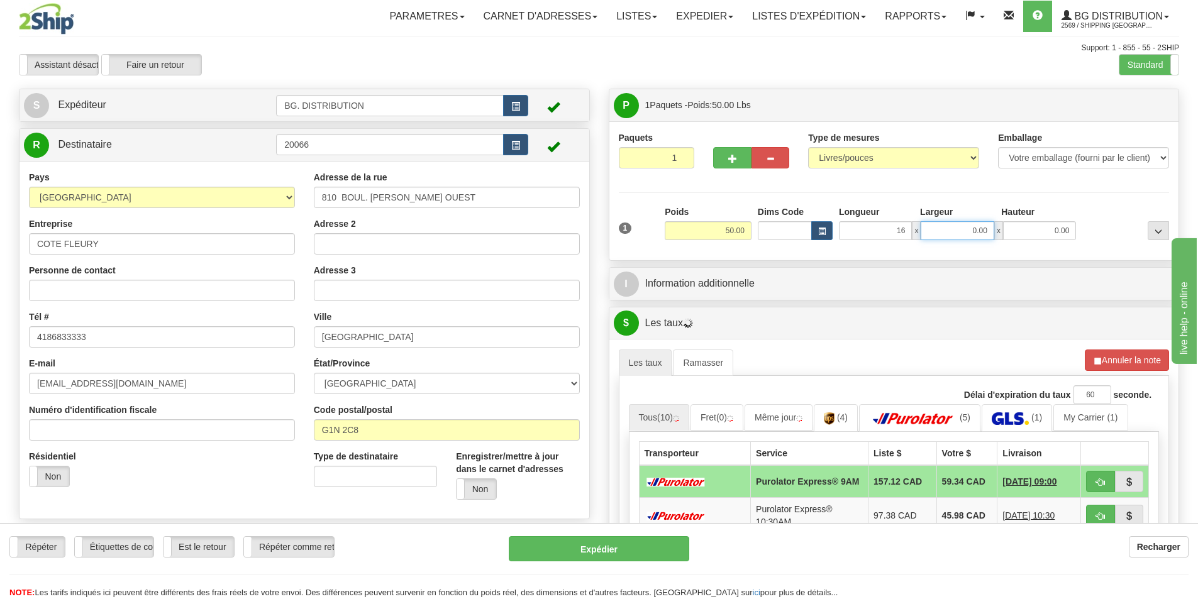
type input "16.00"
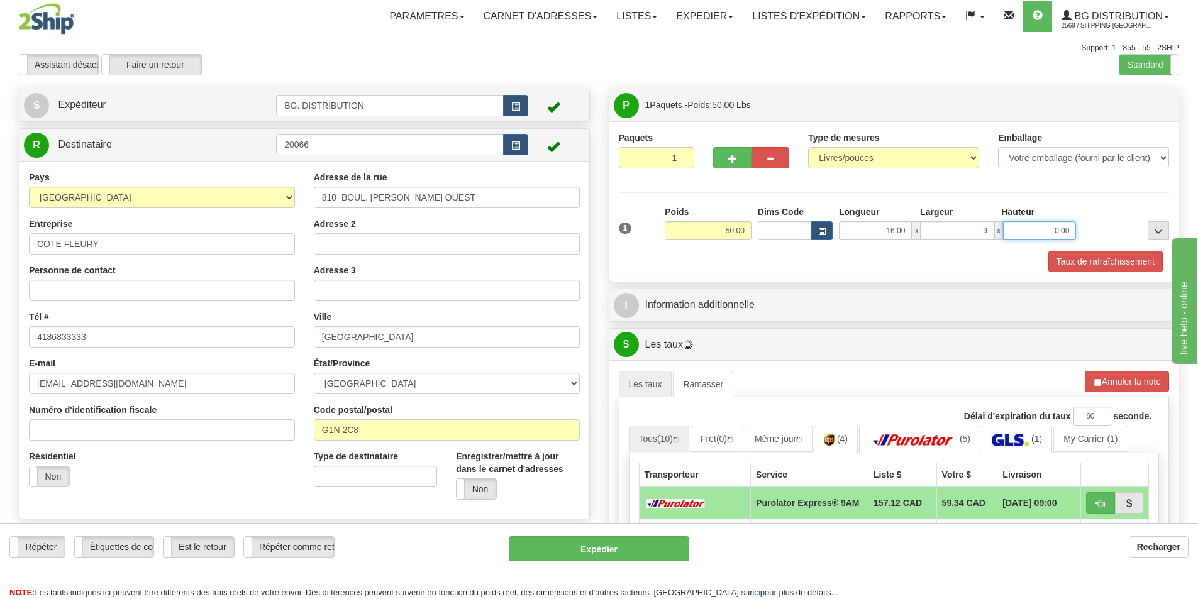
type input "9.00"
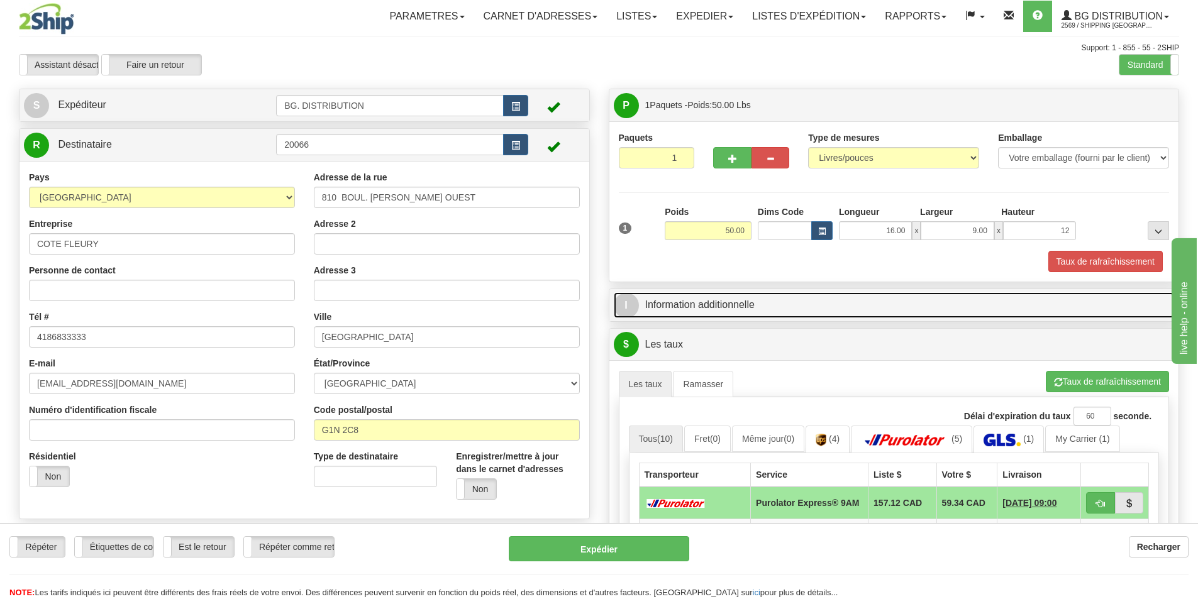
type input "12.00"
click at [772, 311] on link "I Information additionnelle" at bounding box center [894, 305] width 561 height 26
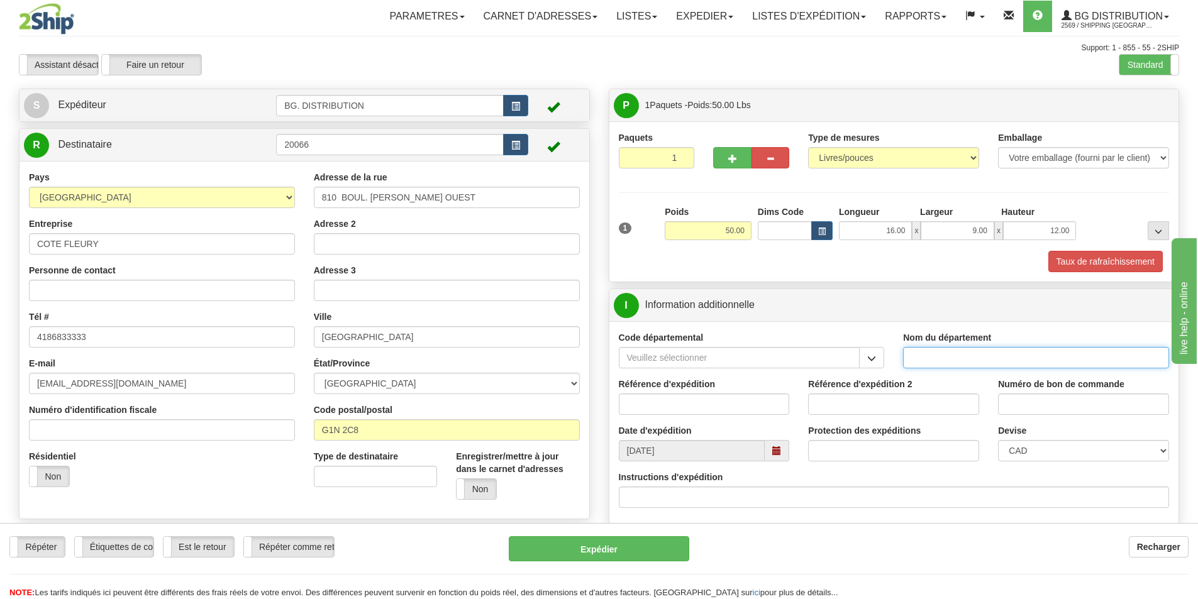
click at [975, 362] on input "Nom du département" at bounding box center [1036, 357] width 266 height 21
type input "."
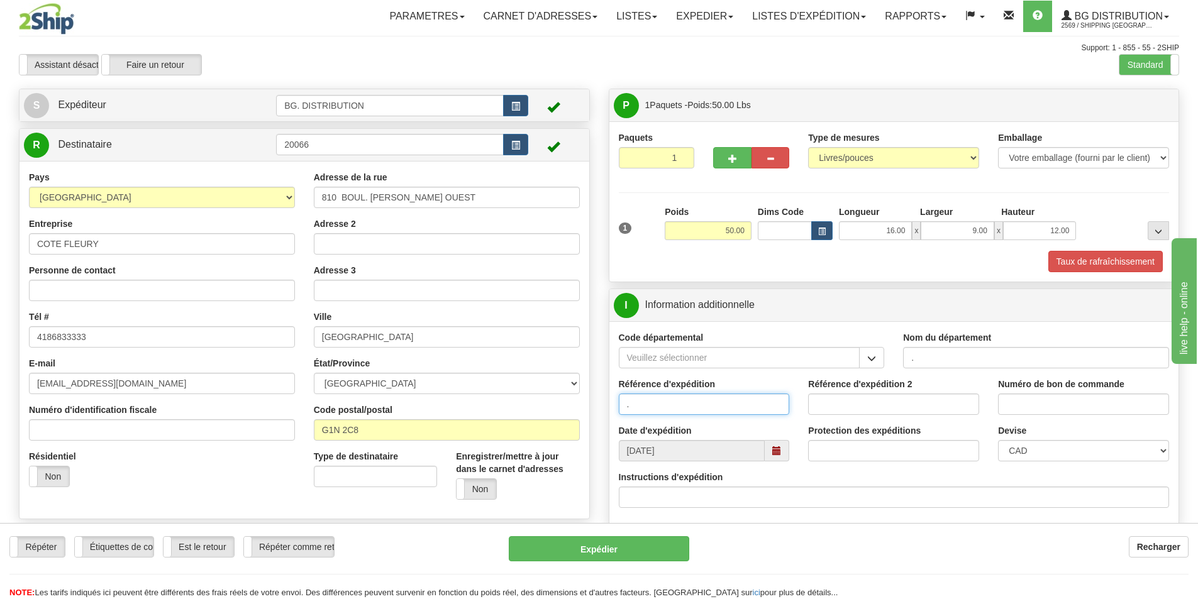
type input "."
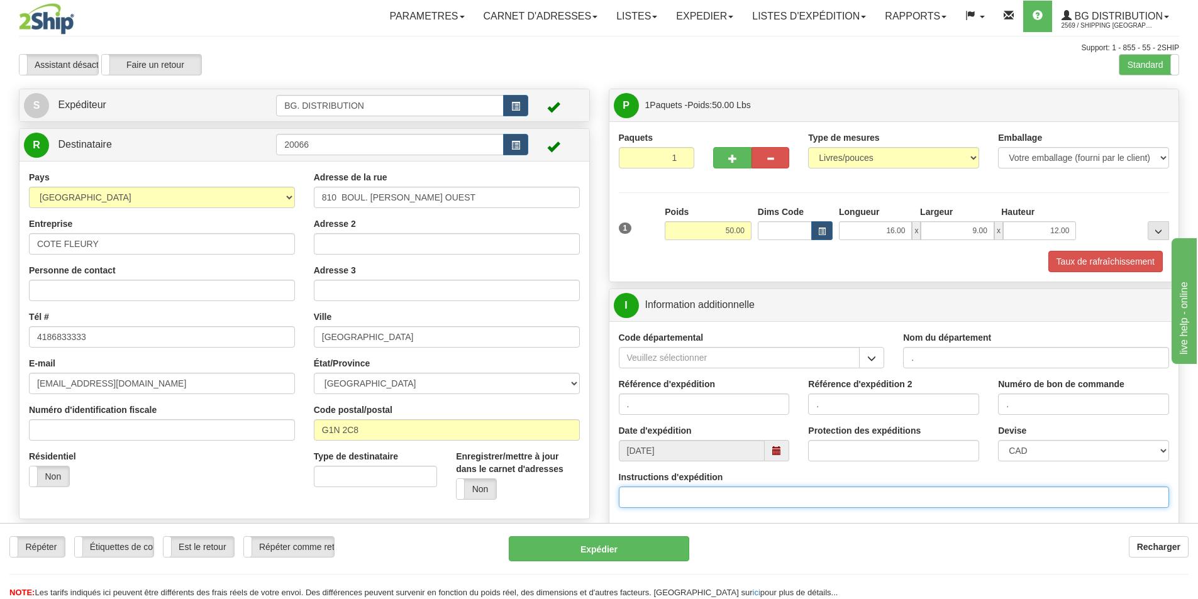
click at [704, 499] on input "Instructions d'expédition" at bounding box center [894, 497] width 551 height 21
click at [731, 157] on span "button" at bounding box center [732, 159] width 9 height 8
type input "2"
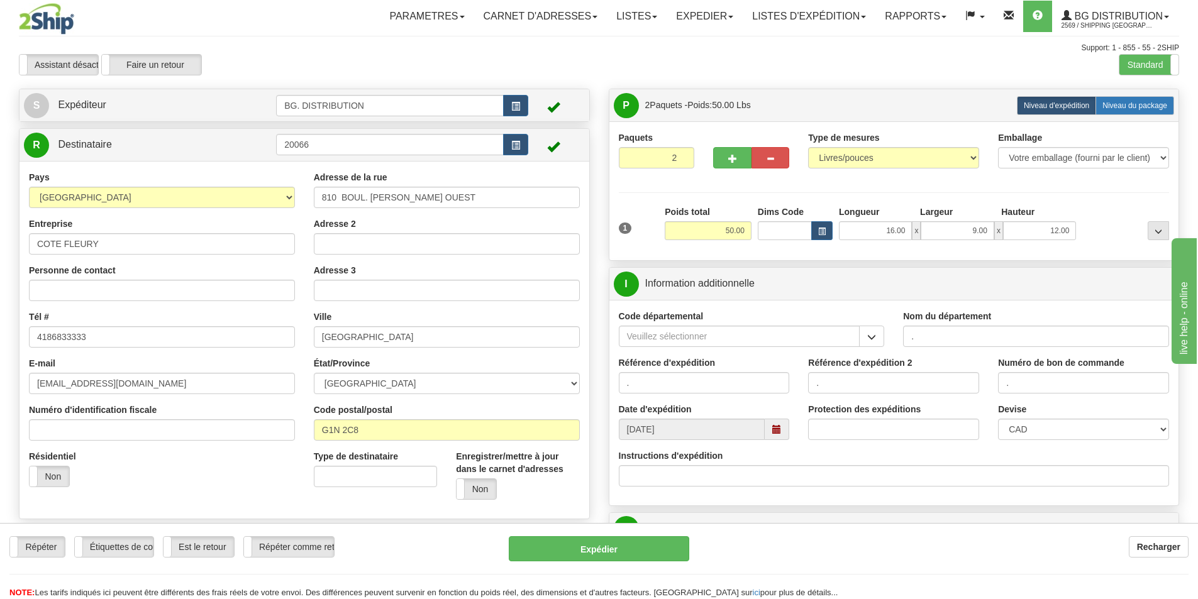
click at [1128, 103] on span "Niveau du package" at bounding box center [1134, 105] width 65 height 9
radio input "true"
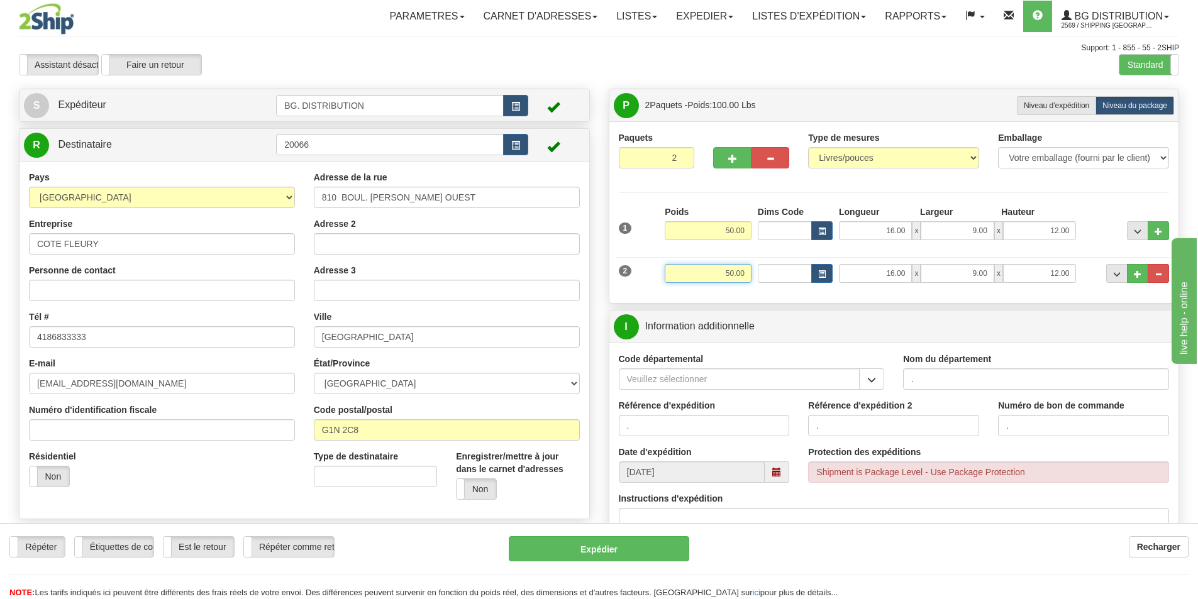
drag, startPoint x: 720, startPoint y: 275, endPoint x: 779, endPoint y: 279, distance: 58.7
click at [779, 279] on div "2 Poids 50.00 Dims Code Longueur Largeur x x" at bounding box center [894, 272] width 557 height 42
type input "12.00"
type input "9.00"
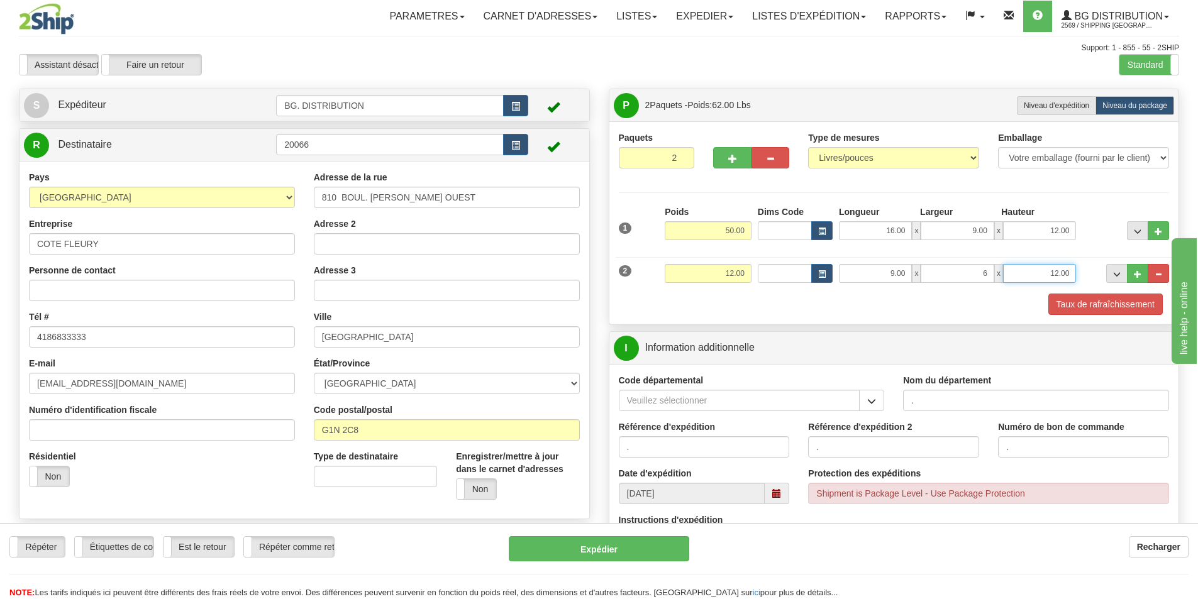
type input "6.00"
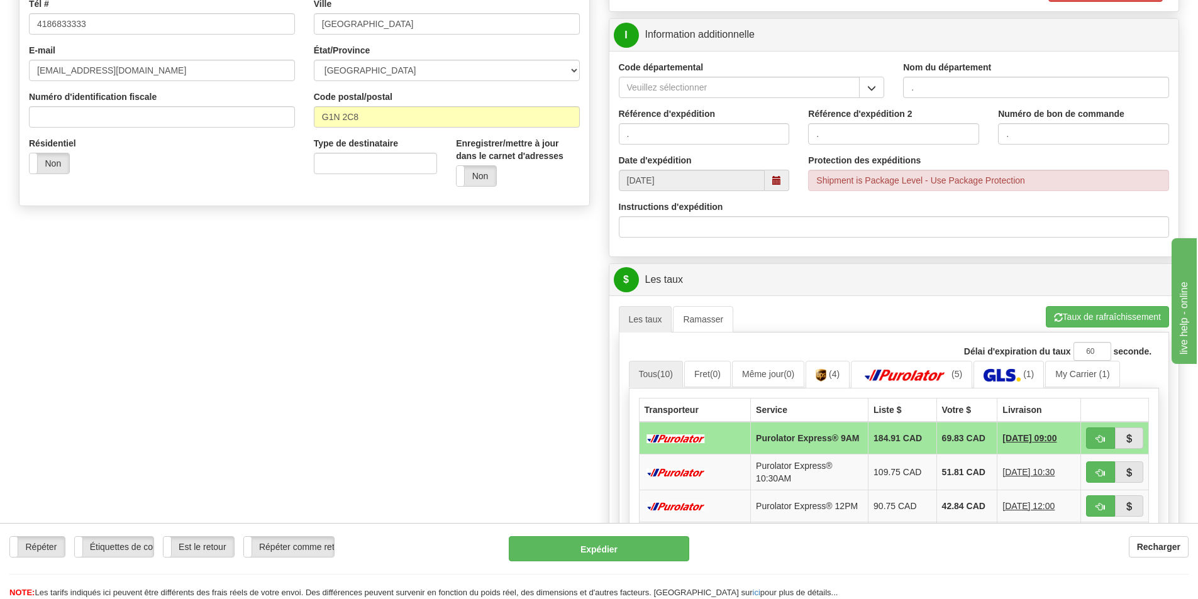
scroll to position [314, 0]
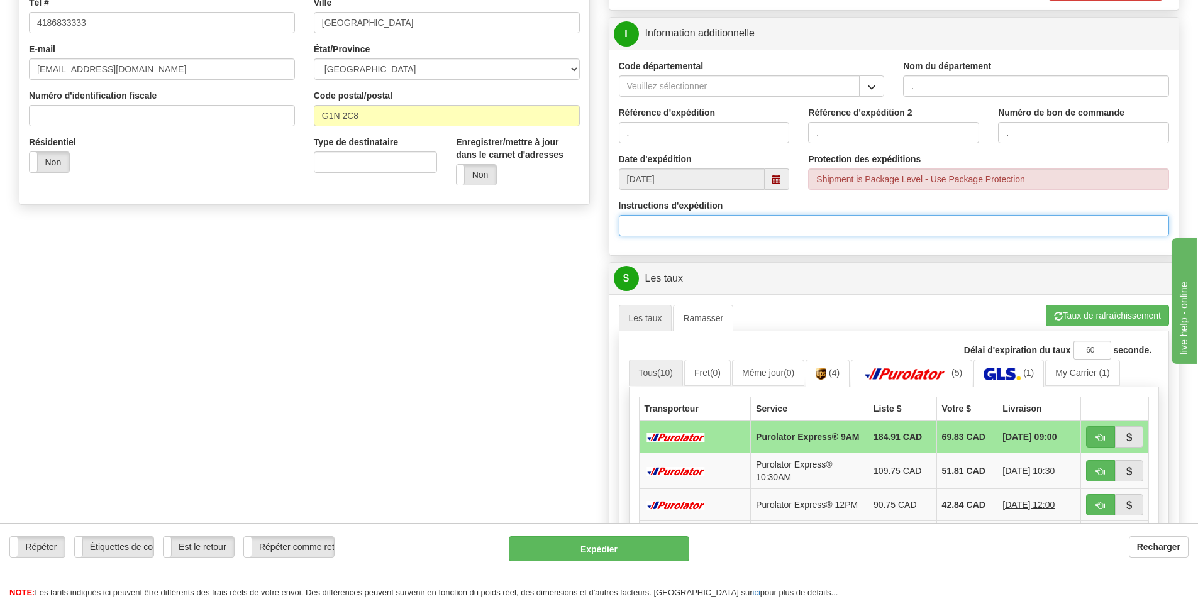
type input "16.00"
click at [652, 227] on input "Instructions d'expédition" at bounding box center [894, 225] width 551 height 21
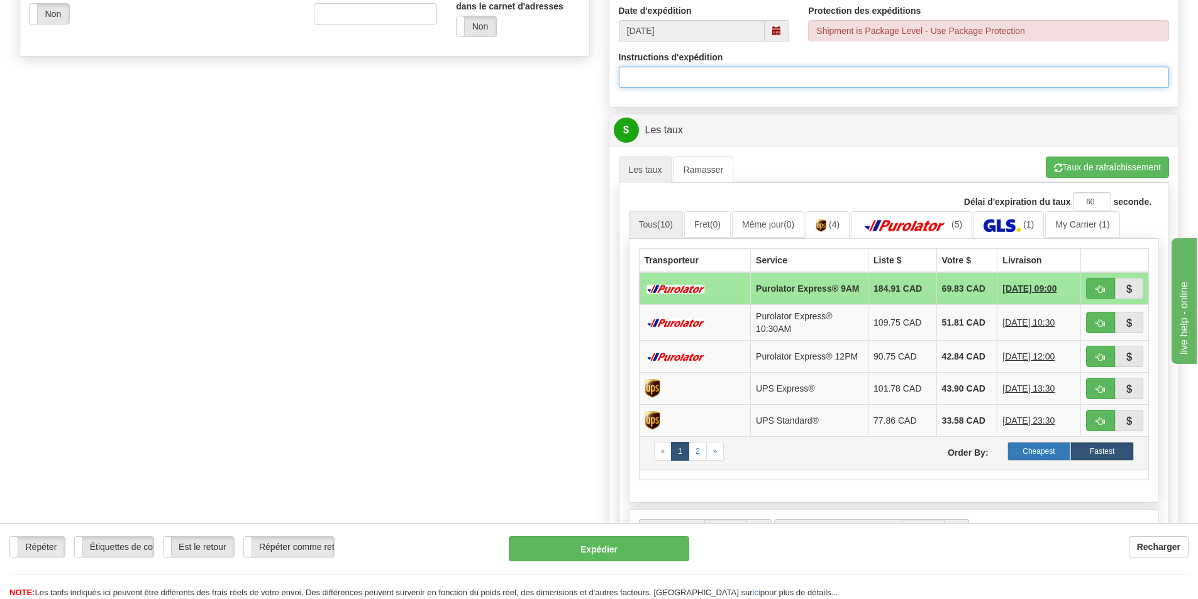
scroll to position [503, 0]
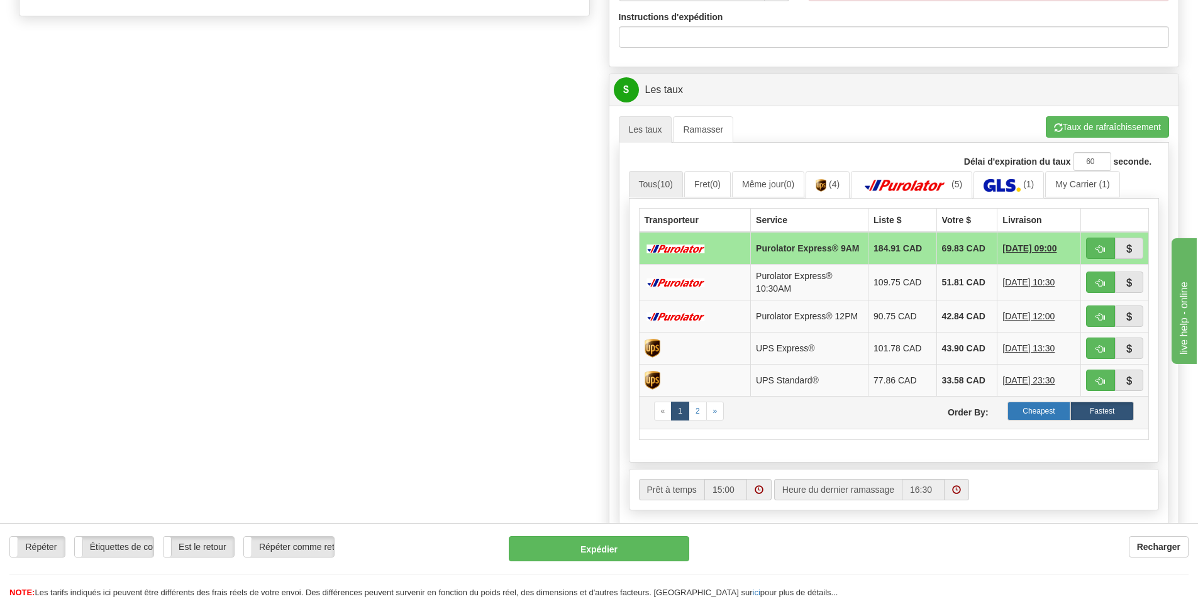
click at [1031, 416] on label "Cheapest" at bounding box center [1039, 411] width 64 height 19
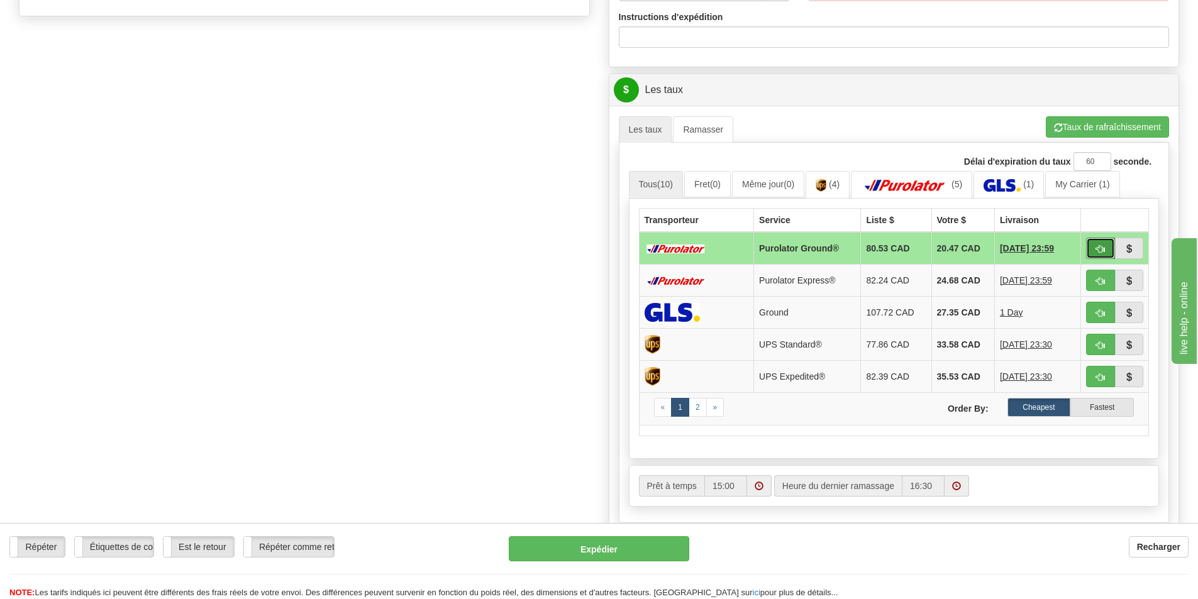
click at [1107, 247] on button "button" at bounding box center [1100, 248] width 29 height 21
type input "260"
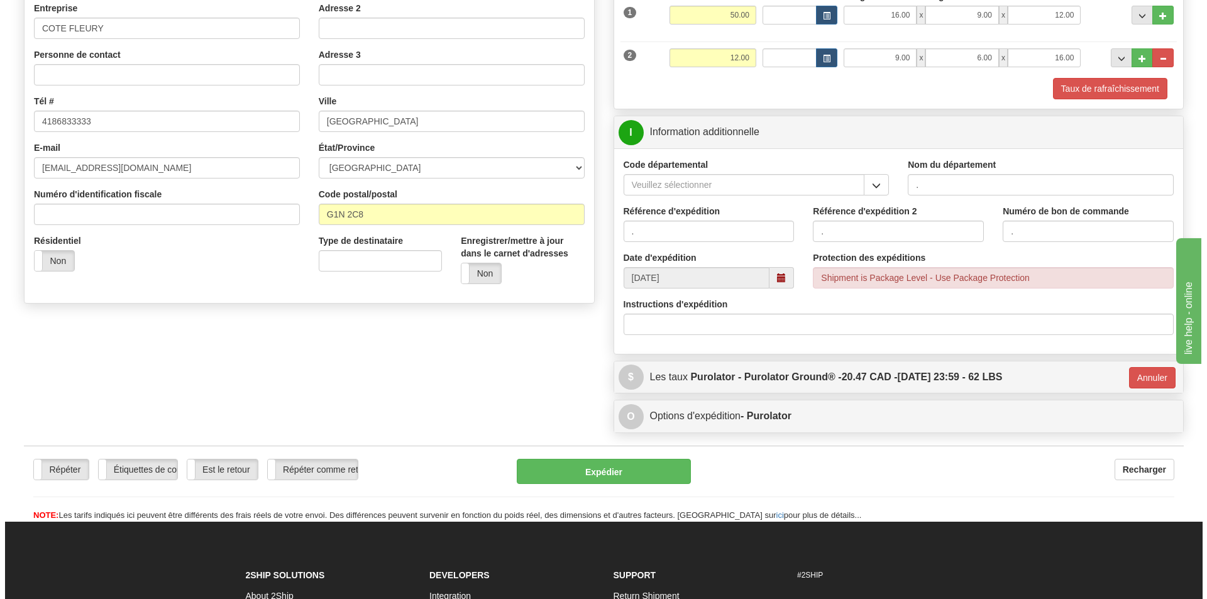
scroll to position [274, 0]
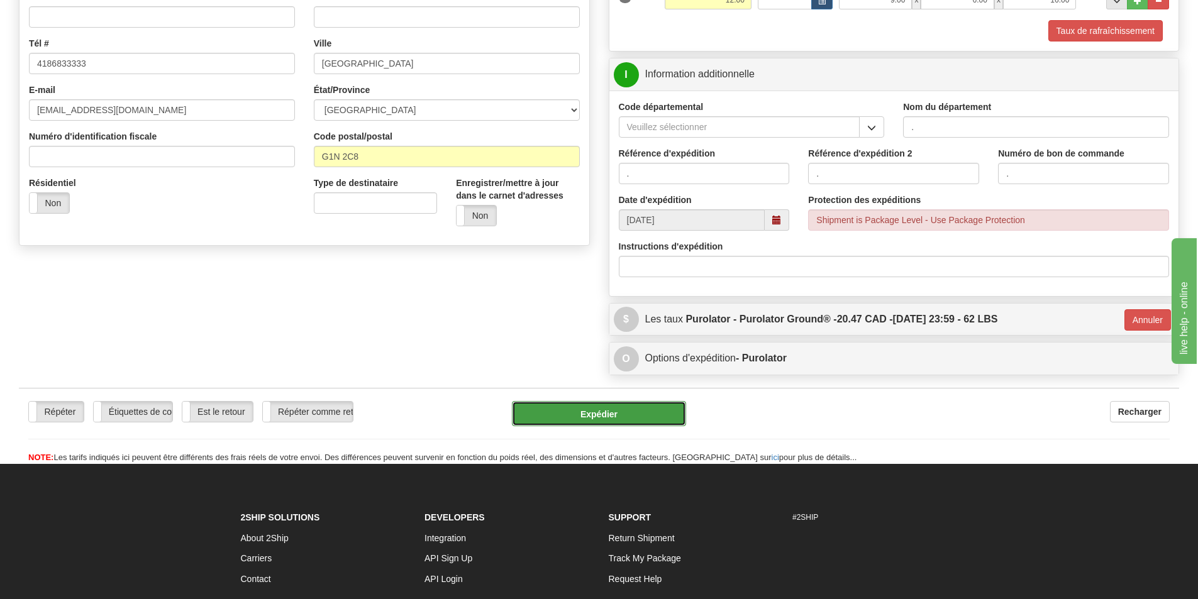
click at [545, 413] on button "Expédier" at bounding box center [599, 413] width 174 height 25
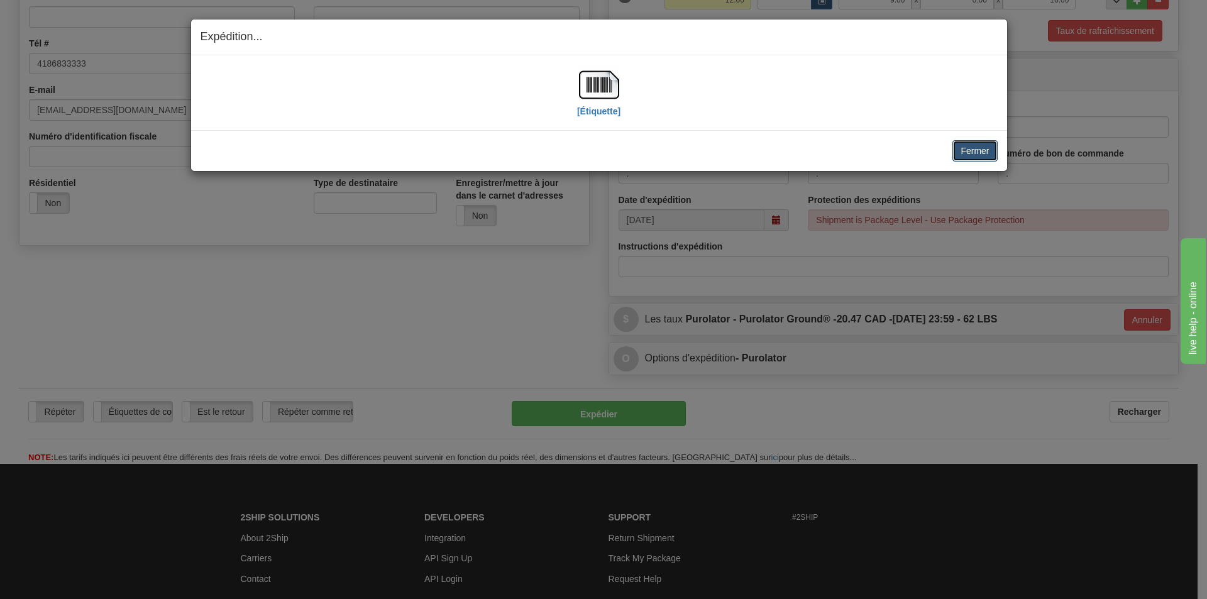
click at [969, 149] on button "Fermer" at bounding box center [975, 150] width 45 height 21
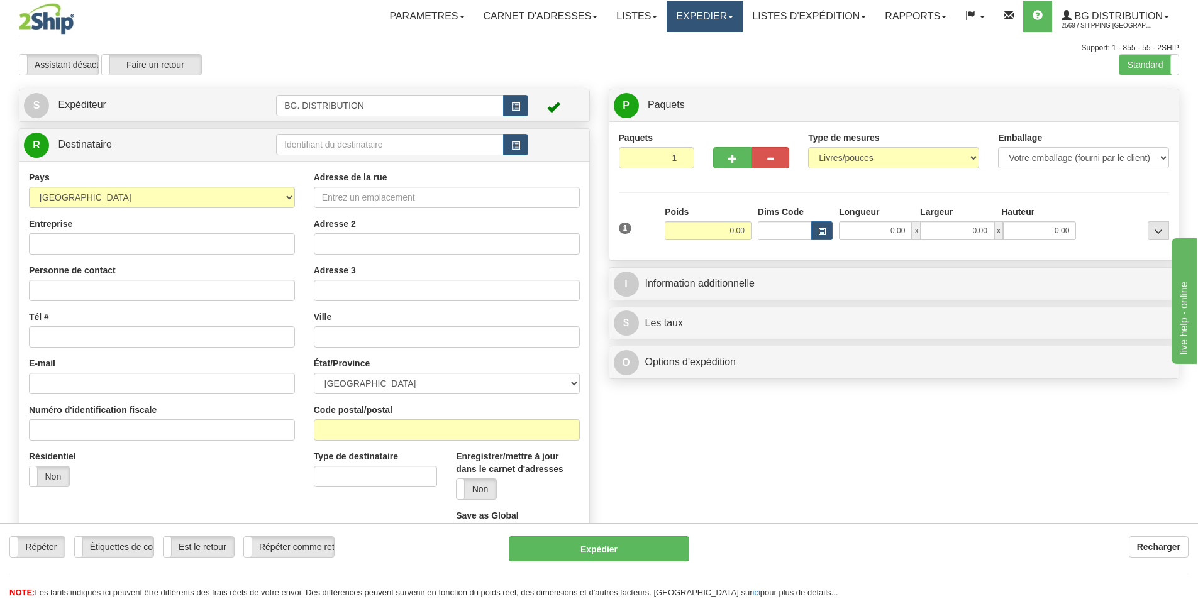
click at [688, 21] on link "Expedier" at bounding box center [705, 16] width 76 height 31
click at [672, 44] on span "Expedition" at bounding box center [675, 44] width 41 height 10
click at [806, 14] on link "LISTES D'EXPÉDITION" at bounding box center [809, 16] width 133 height 31
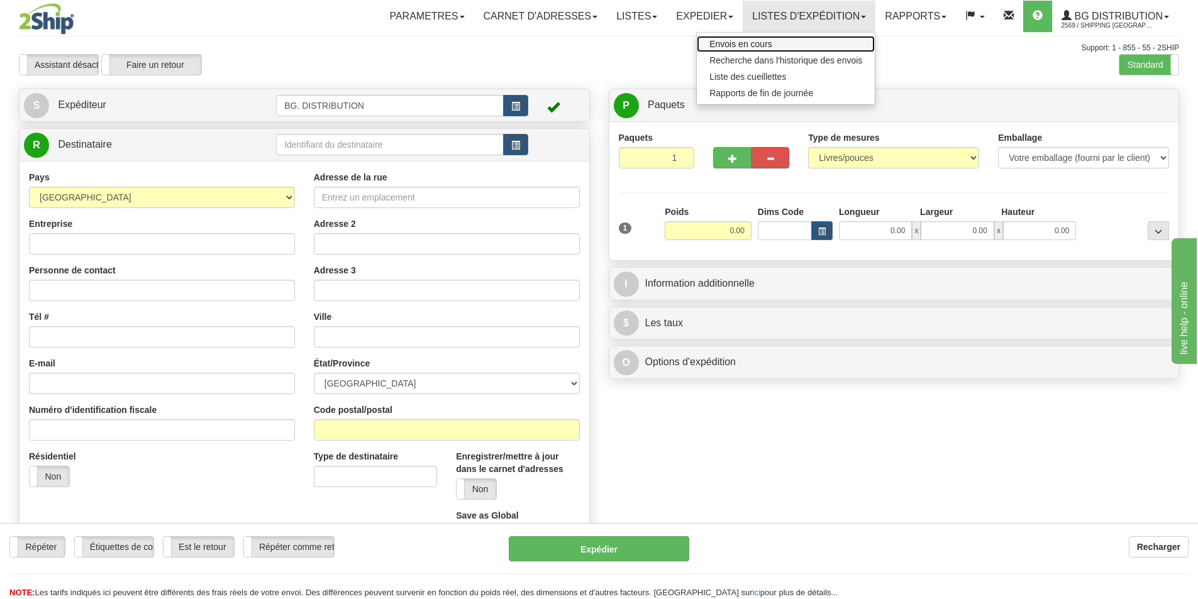
click at [731, 48] on span "Envois en cours" at bounding box center [740, 44] width 63 height 10
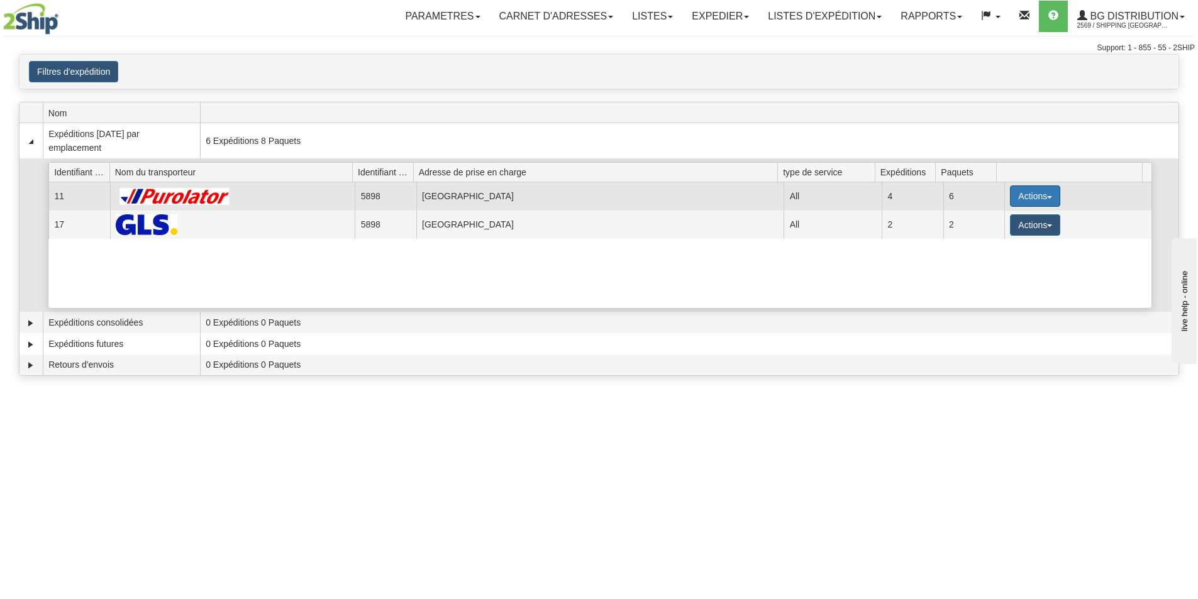
click at [1047, 192] on button "Actions" at bounding box center [1035, 196] width 50 height 21
click at [989, 221] on span "Détails" at bounding box center [989, 219] width 34 height 9
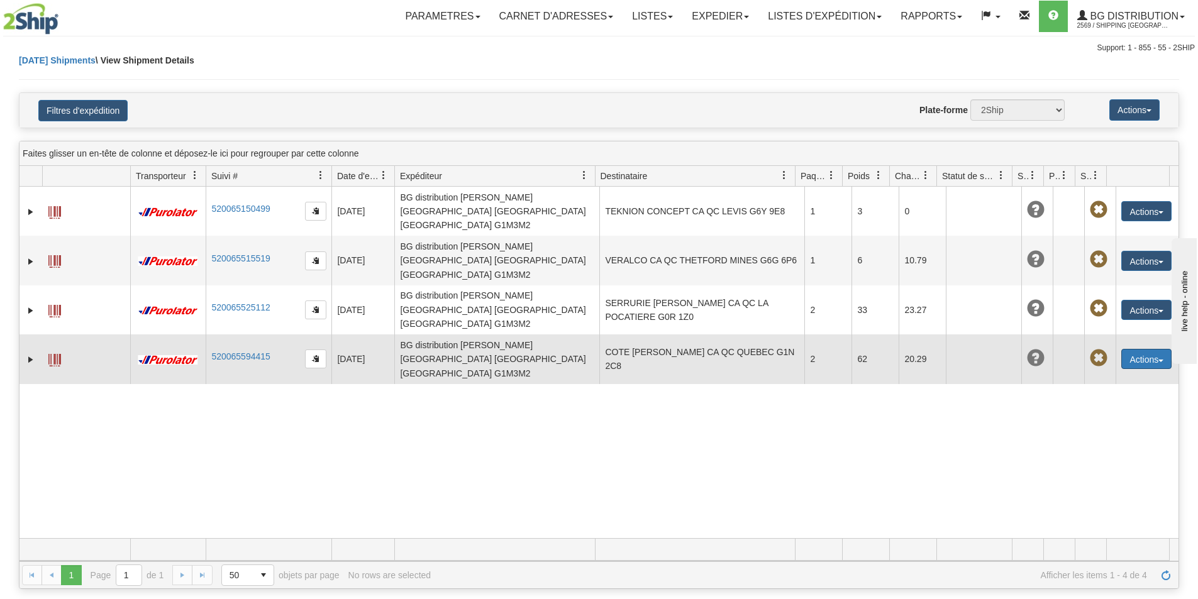
click at [1131, 349] on button "Actions" at bounding box center [1146, 359] width 50 height 20
click at [53, 354] on span at bounding box center [54, 360] width 13 height 13
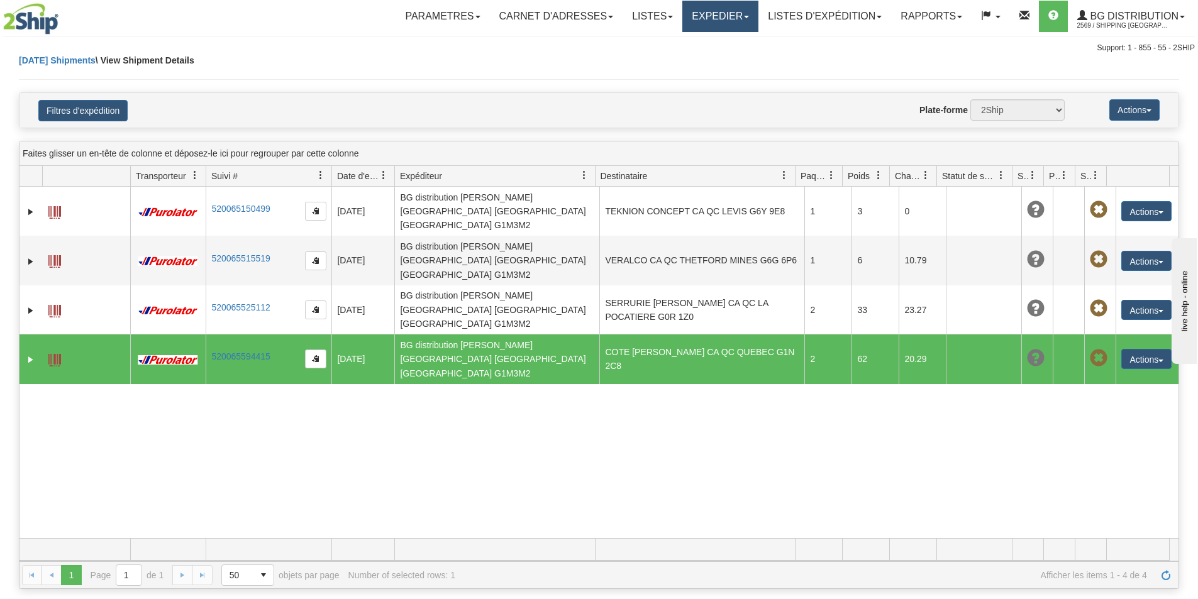
click at [711, 18] on link "Expedier" at bounding box center [720, 16] width 76 height 31
click at [685, 49] on link "Expedition" at bounding box center [707, 44] width 99 height 16
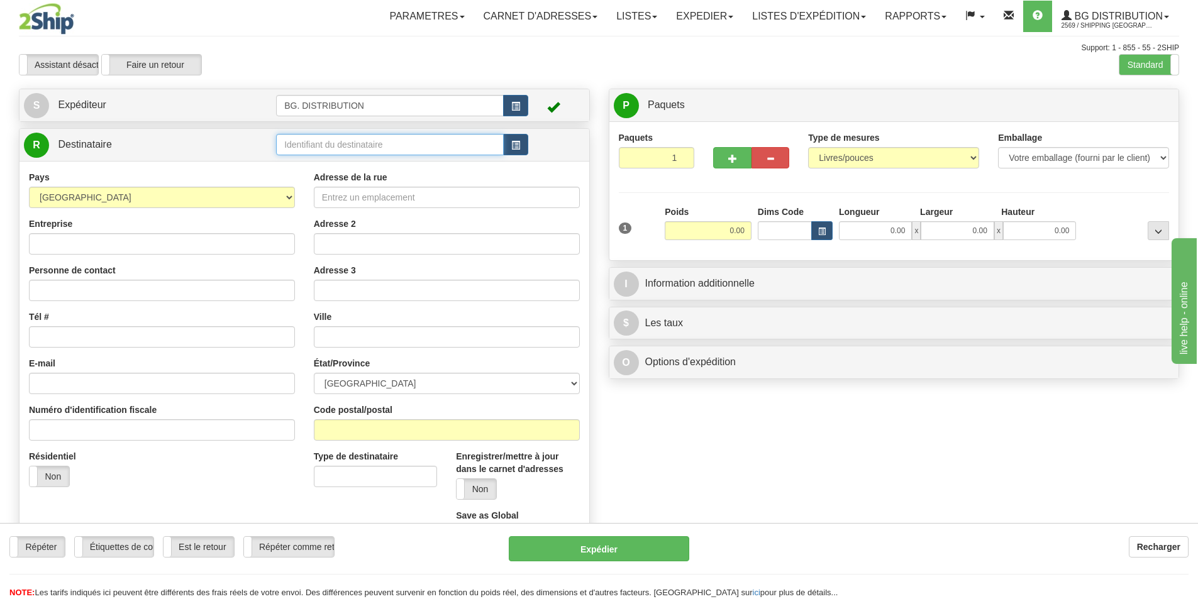
click at [320, 144] on input "text" at bounding box center [390, 144] width 228 height 21
type input "20148"
click button "Supprimer" at bounding box center [0, 0] width 0 height 0
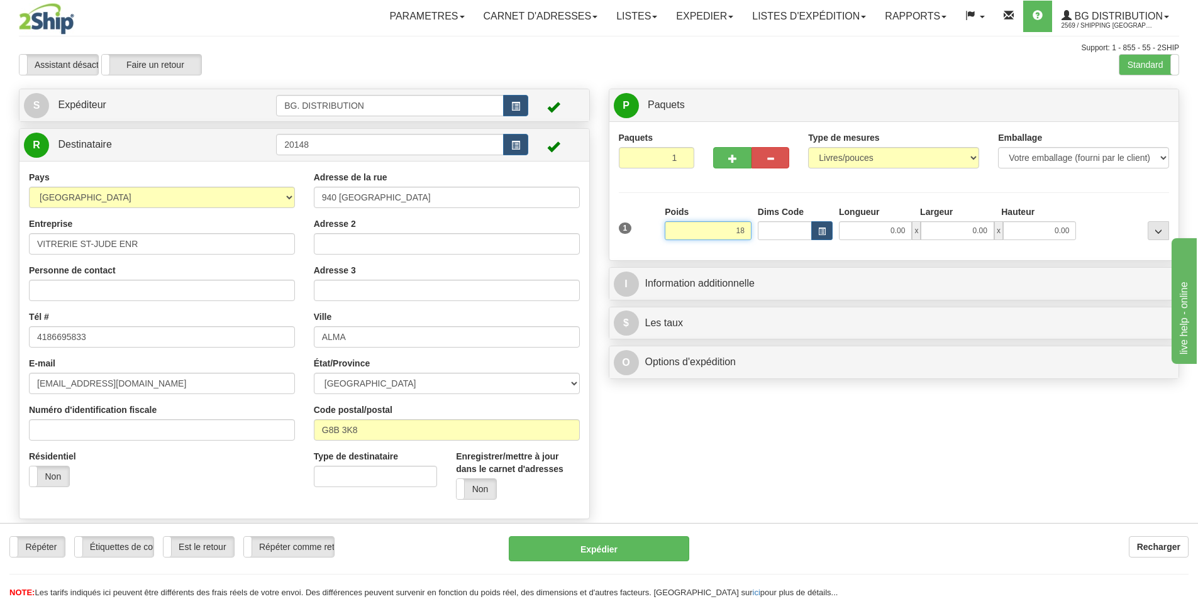
drag, startPoint x: 727, startPoint y: 227, endPoint x: 757, endPoint y: 231, distance: 30.5
click at [757, 231] on div "1 Poids 18 Dims Code Largeur" at bounding box center [894, 228] width 557 height 45
type input "2"
type input "18.00"
click at [889, 225] on input "0.00" at bounding box center [875, 230] width 73 height 19
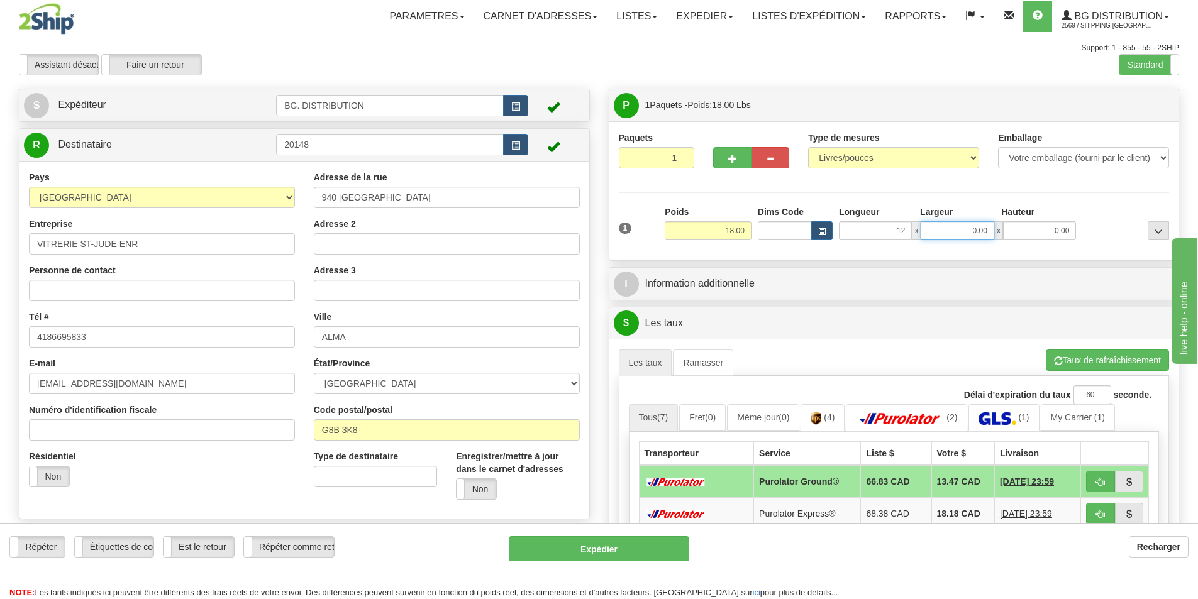
type input "12.00"
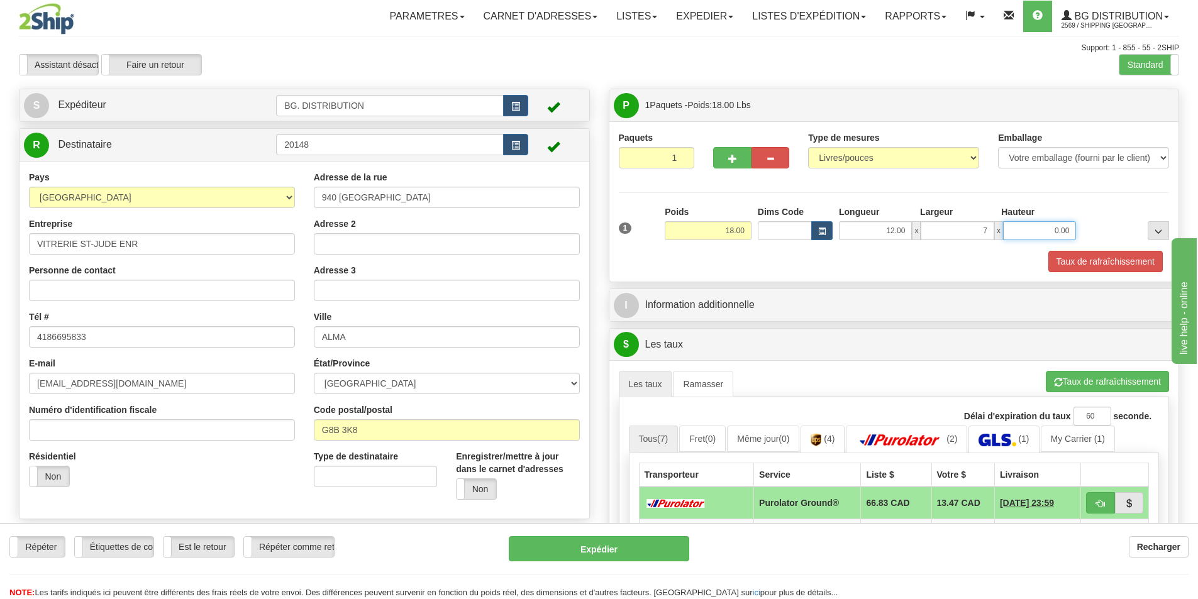
type input "7.00"
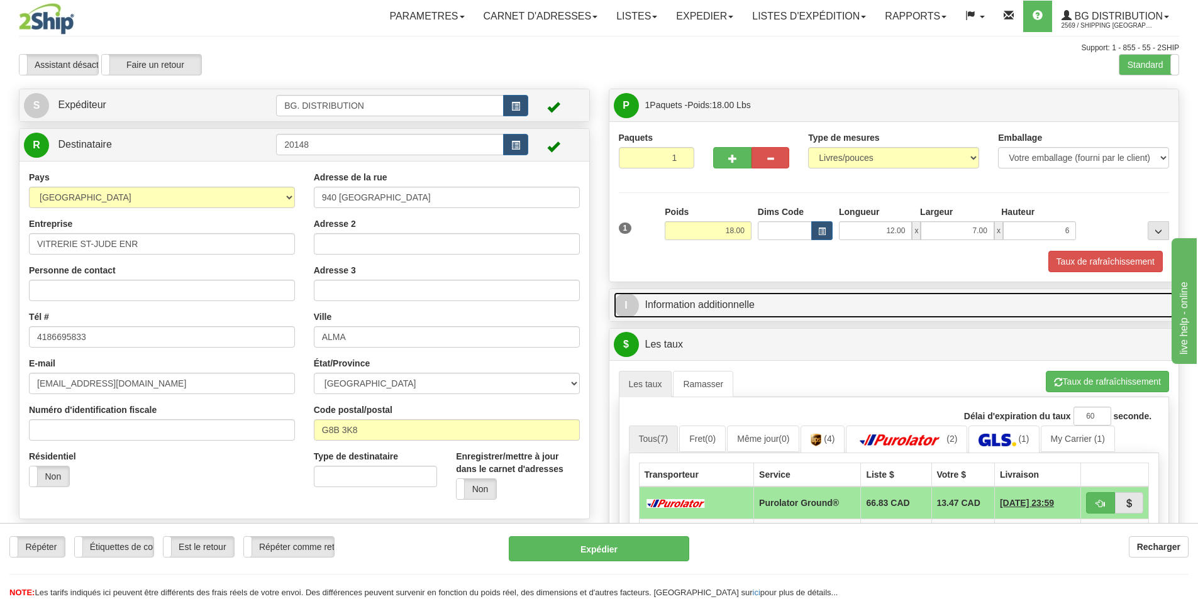
type input "6.00"
click at [807, 299] on link "I Information additionnelle" at bounding box center [894, 305] width 561 height 26
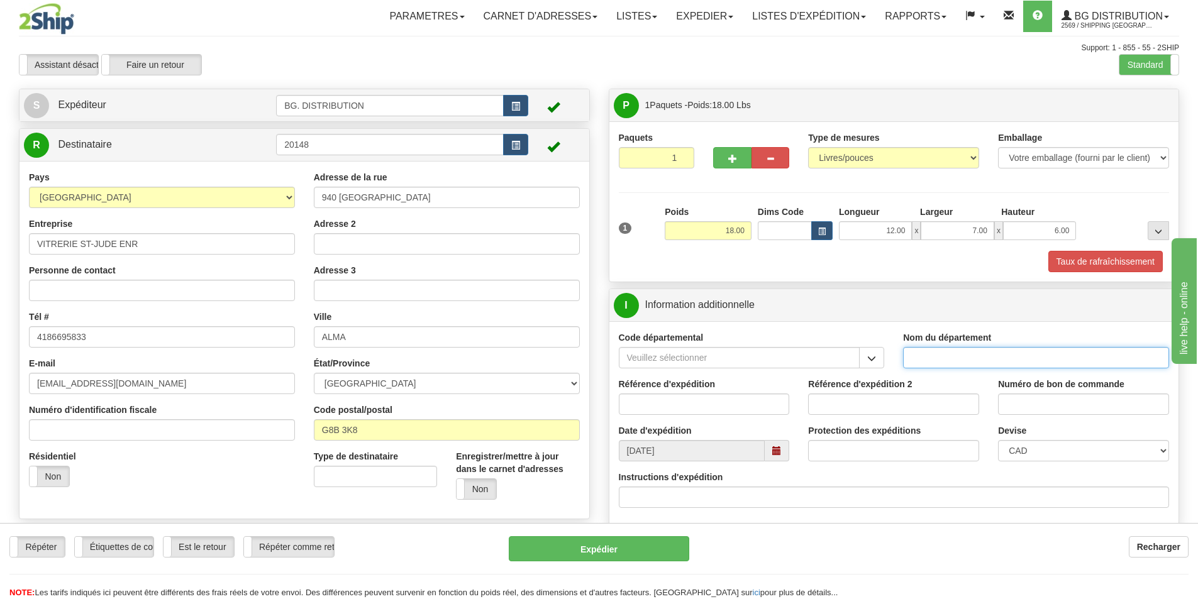
click at [996, 362] on input "Nom du département" at bounding box center [1036, 357] width 266 height 21
type input ".."
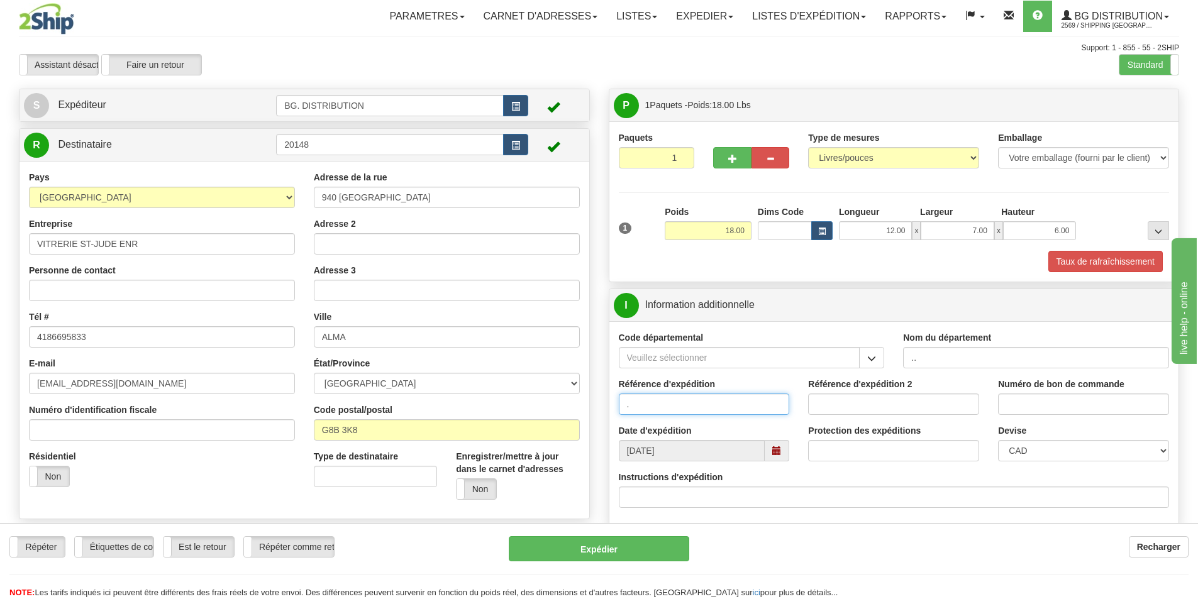
type input "."
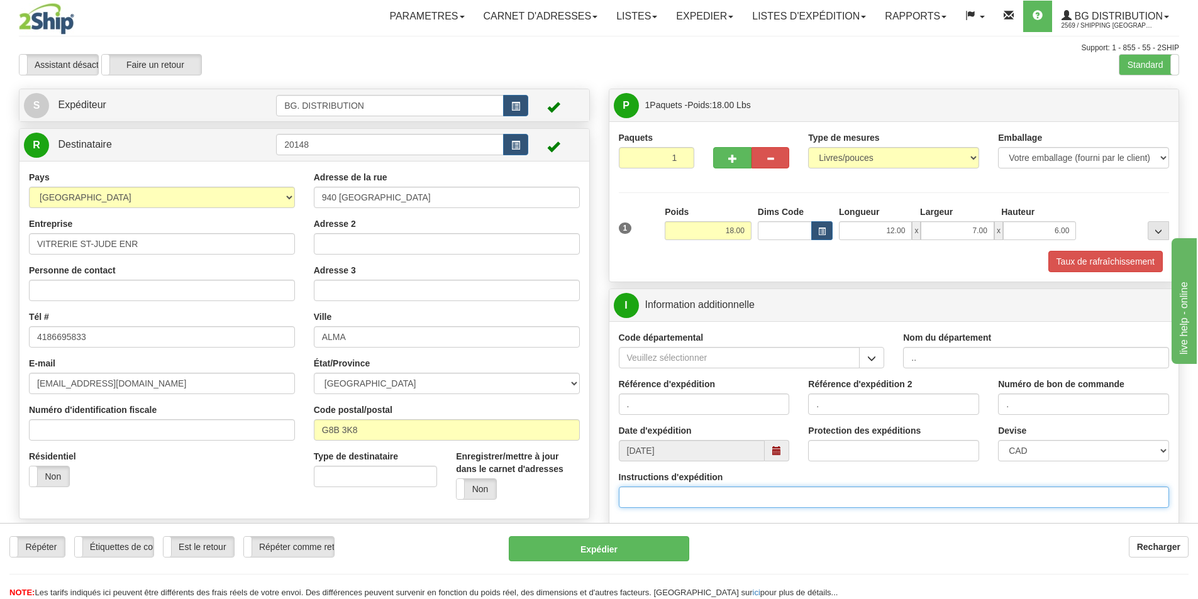
click at [756, 498] on input "Instructions d'expédition" at bounding box center [894, 497] width 551 height 21
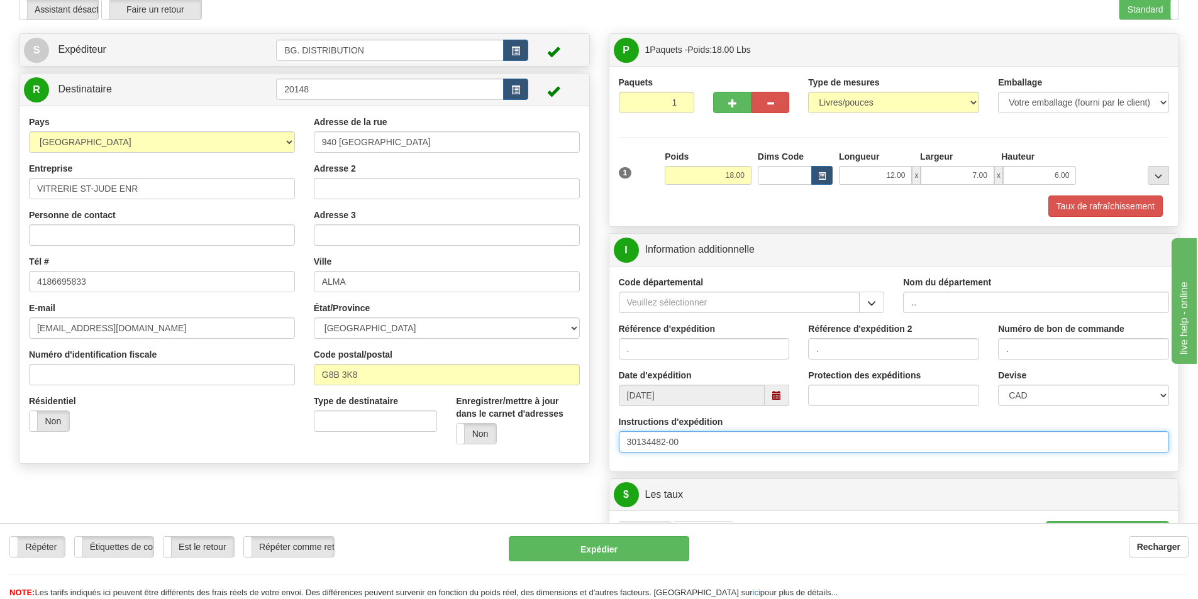
scroll to position [189, 0]
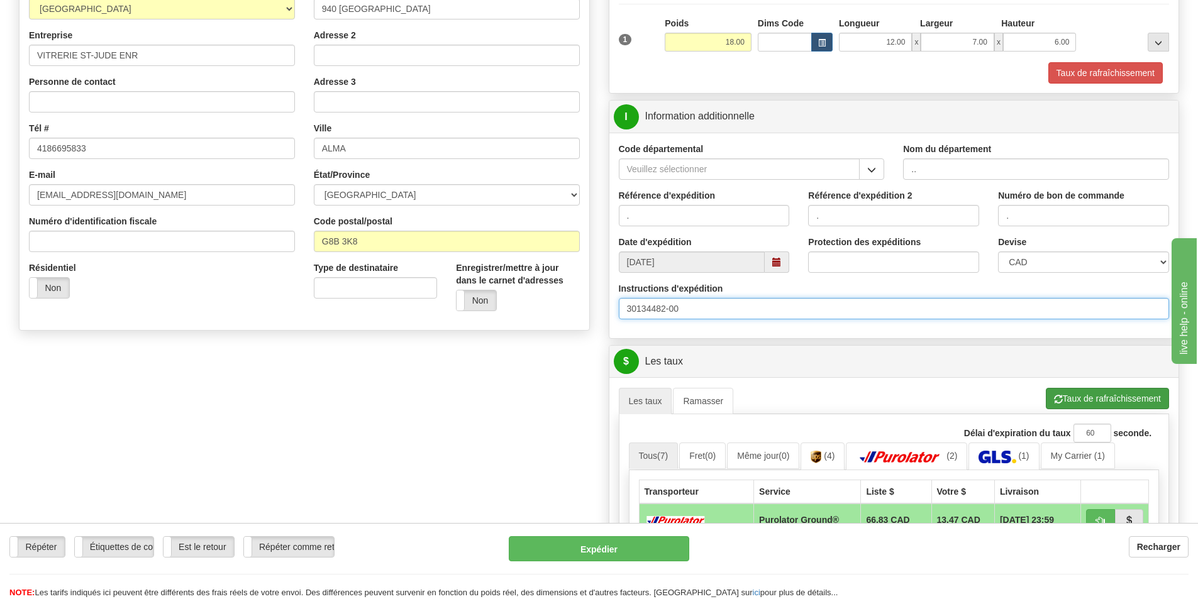
type input "30134482-00"
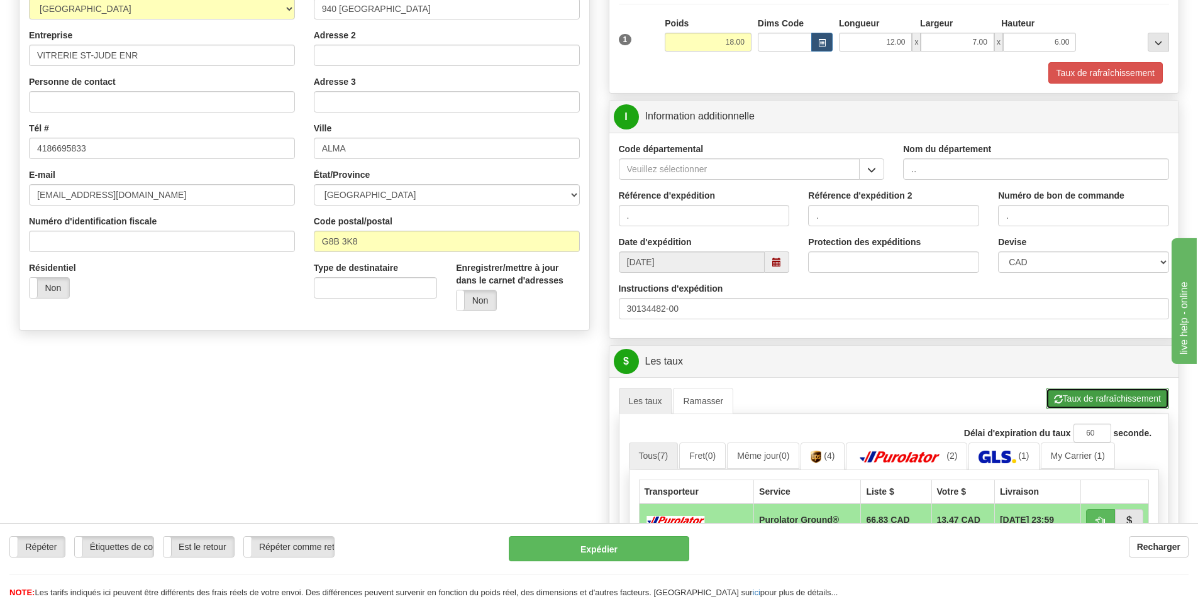
click at [1076, 394] on button "Taux de rafraîchissement" at bounding box center [1107, 398] width 123 height 21
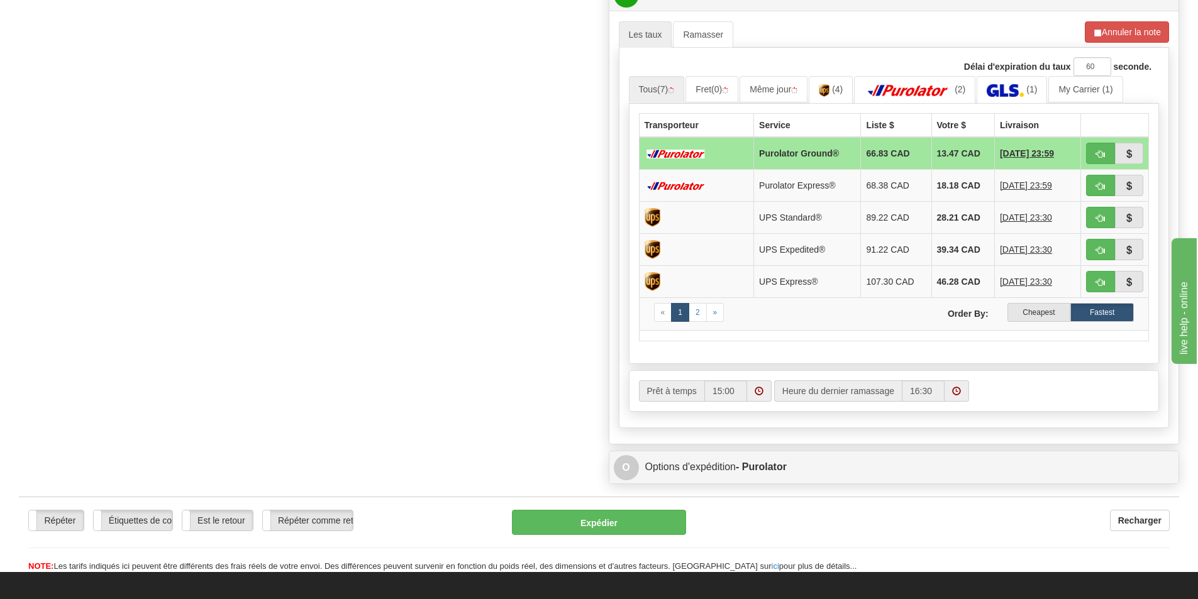
scroll to position [566, 0]
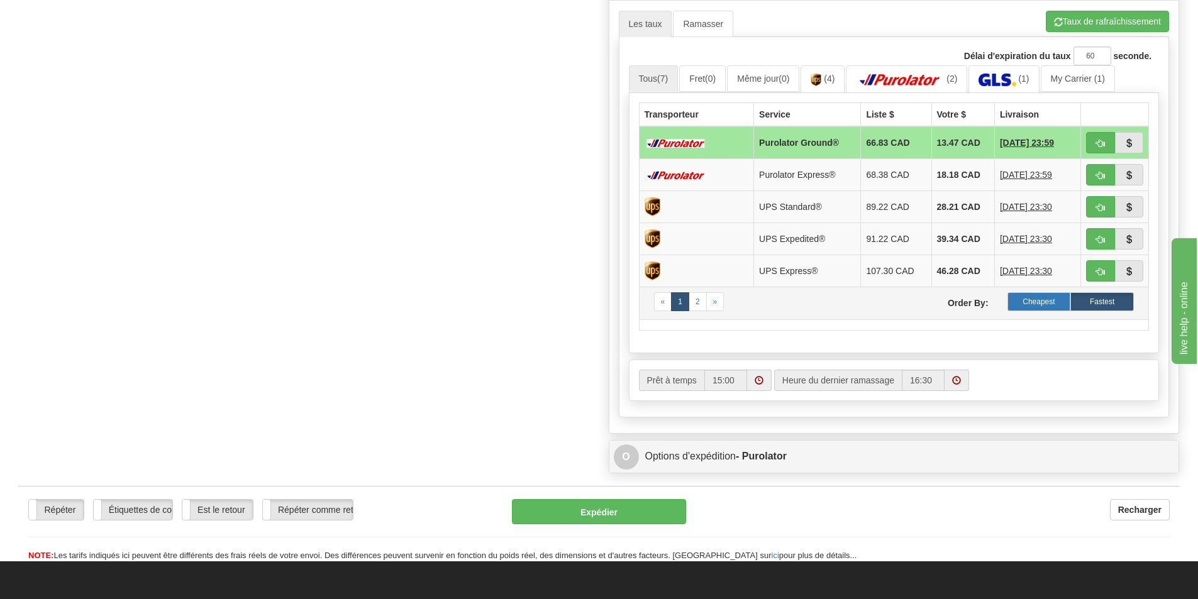
click at [1036, 307] on label "Cheapest" at bounding box center [1039, 301] width 64 height 19
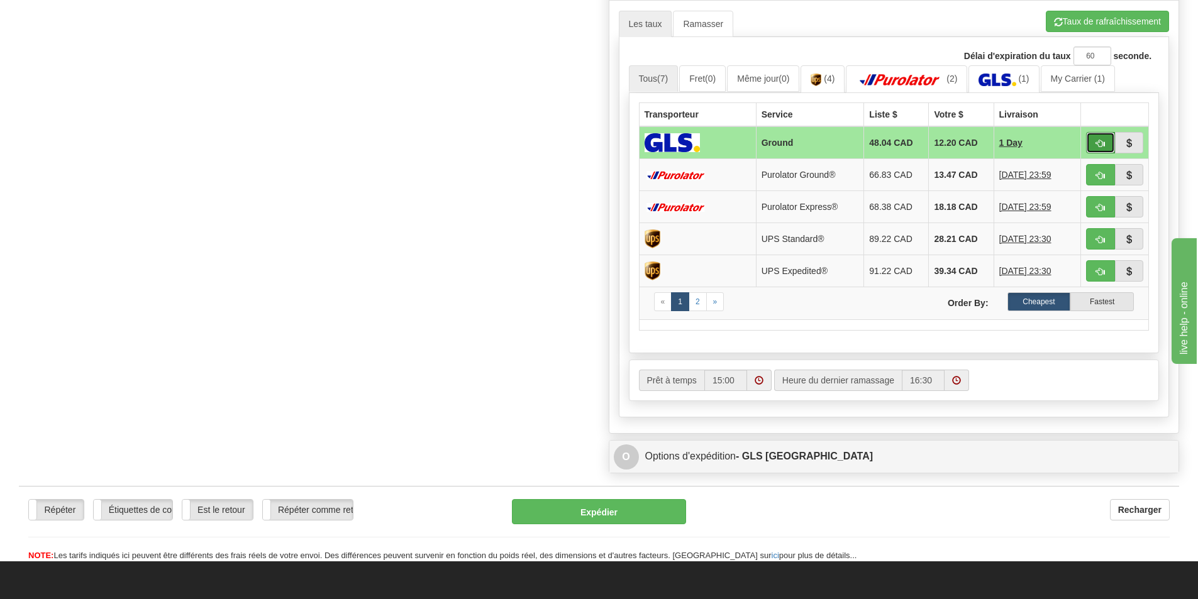
click at [1094, 145] on button "button" at bounding box center [1100, 142] width 29 height 21
type input "1"
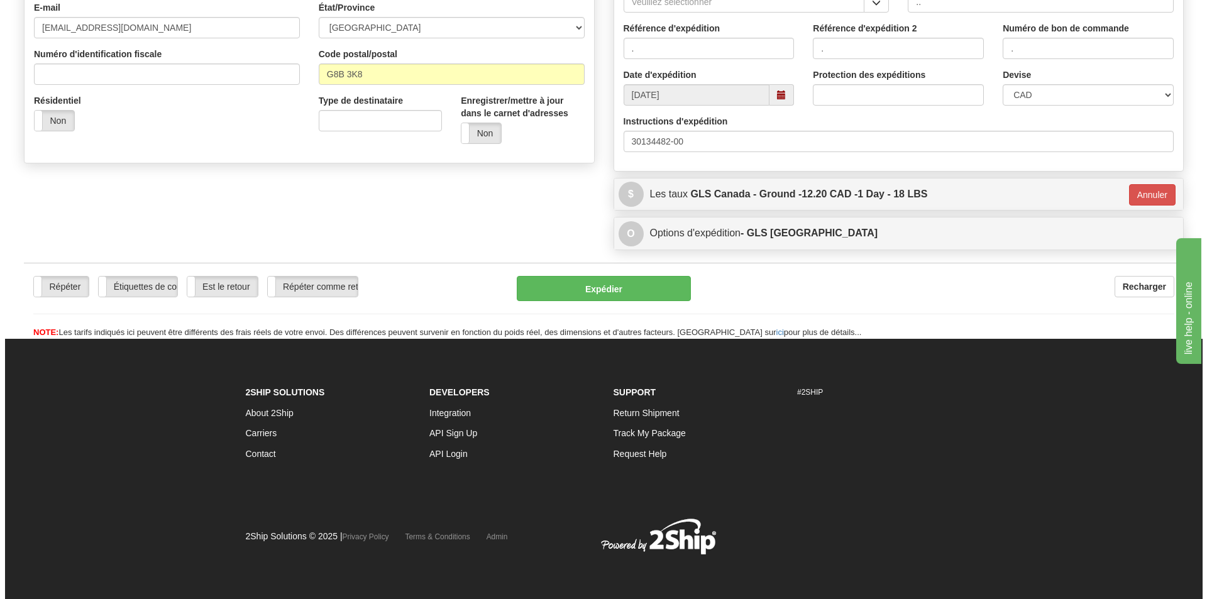
scroll to position [357, 0]
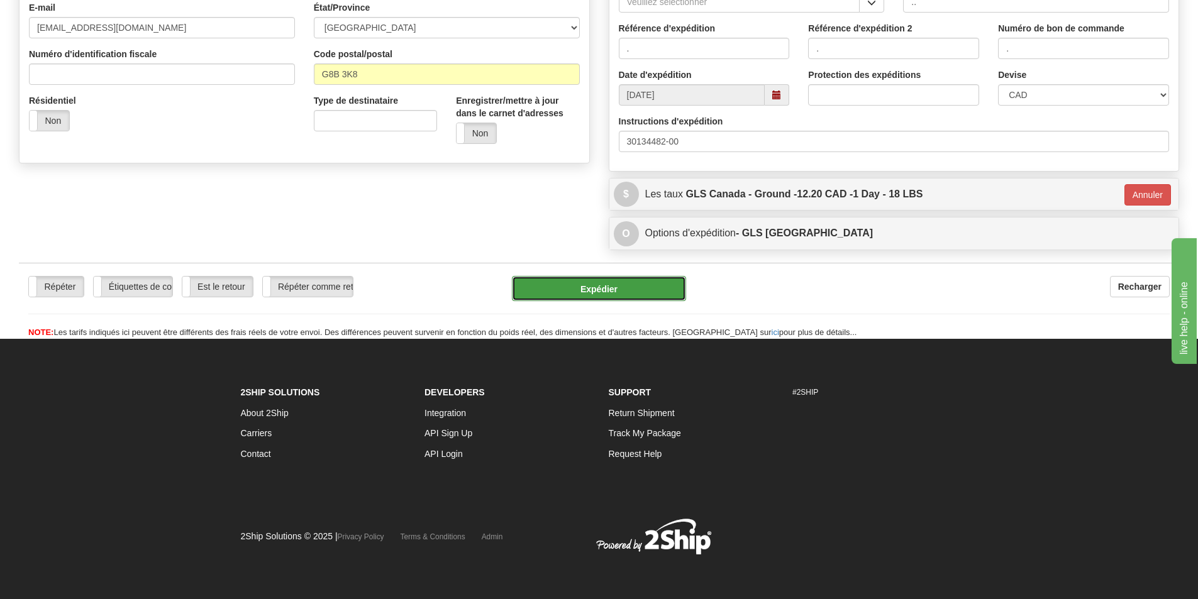
click at [606, 289] on button "Expédier" at bounding box center [599, 288] width 174 height 25
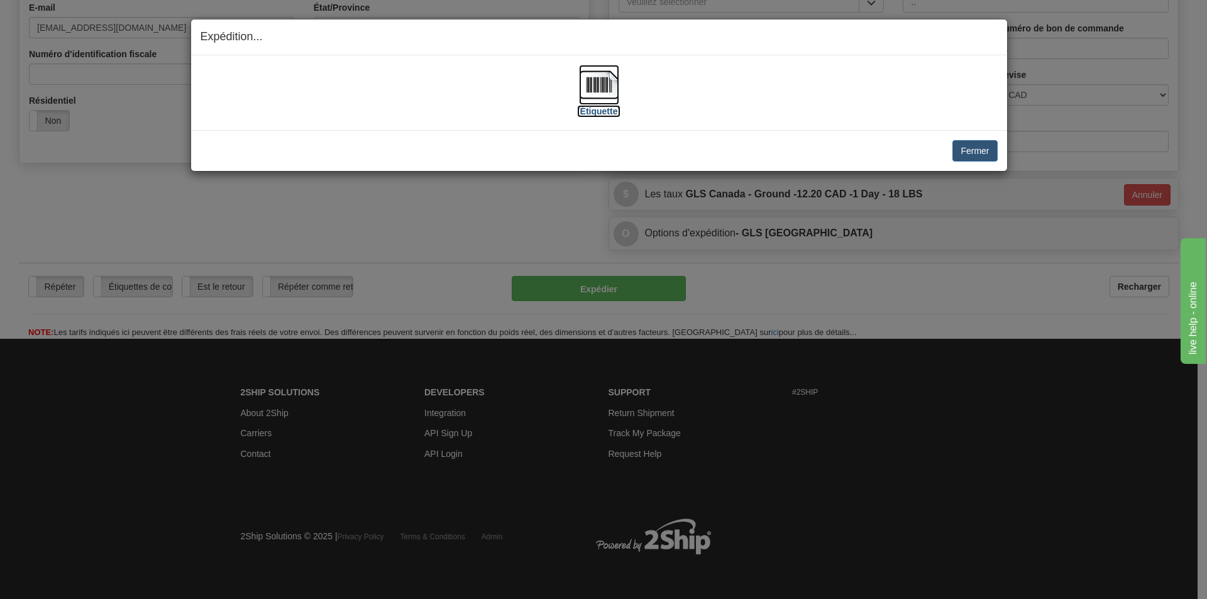
click at [594, 90] on img at bounding box center [599, 85] width 40 height 40
